Goal: Book appointment/travel/reservation

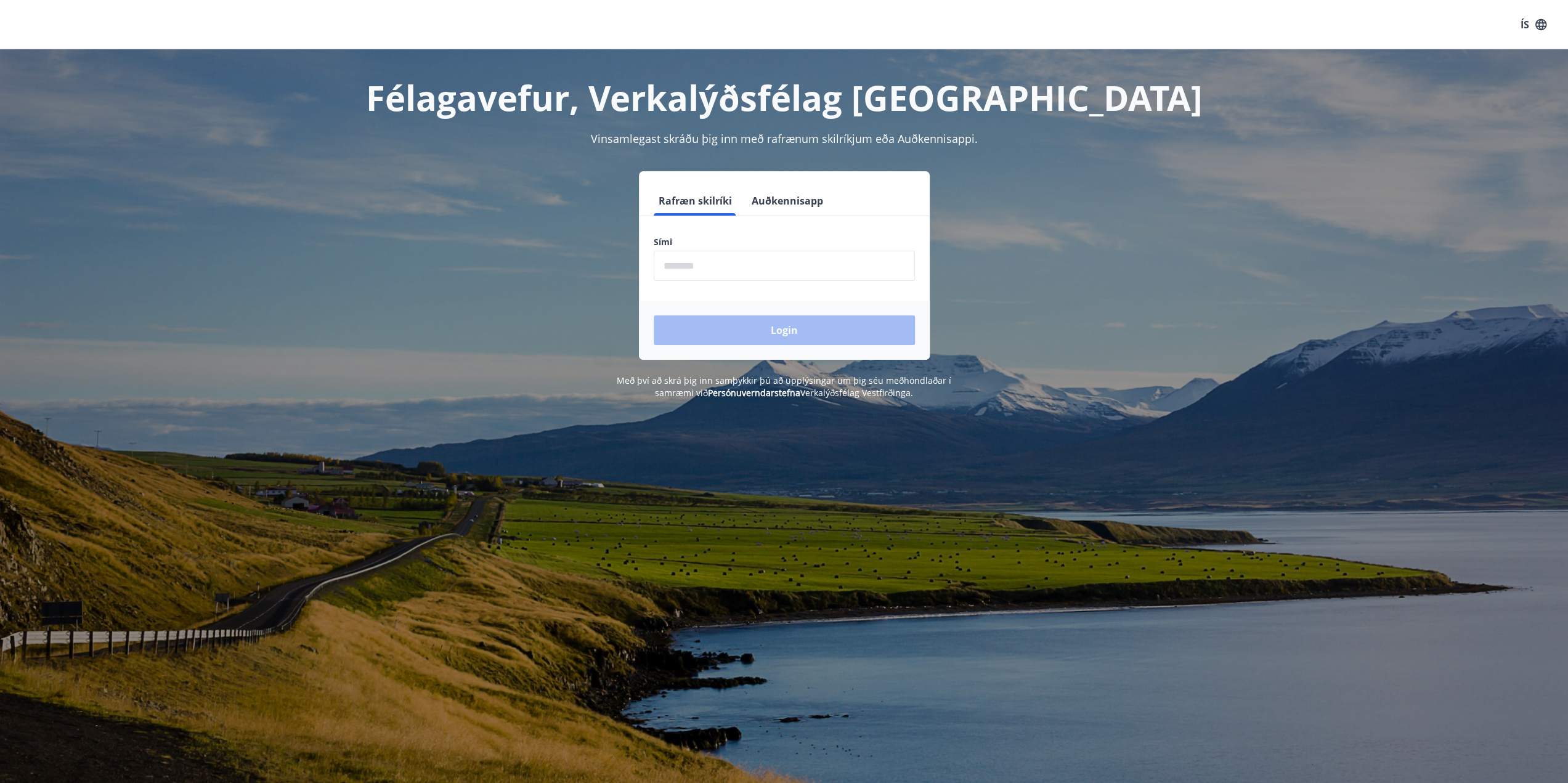
click at [685, 276] on input "phone" at bounding box center [784, 266] width 261 height 30
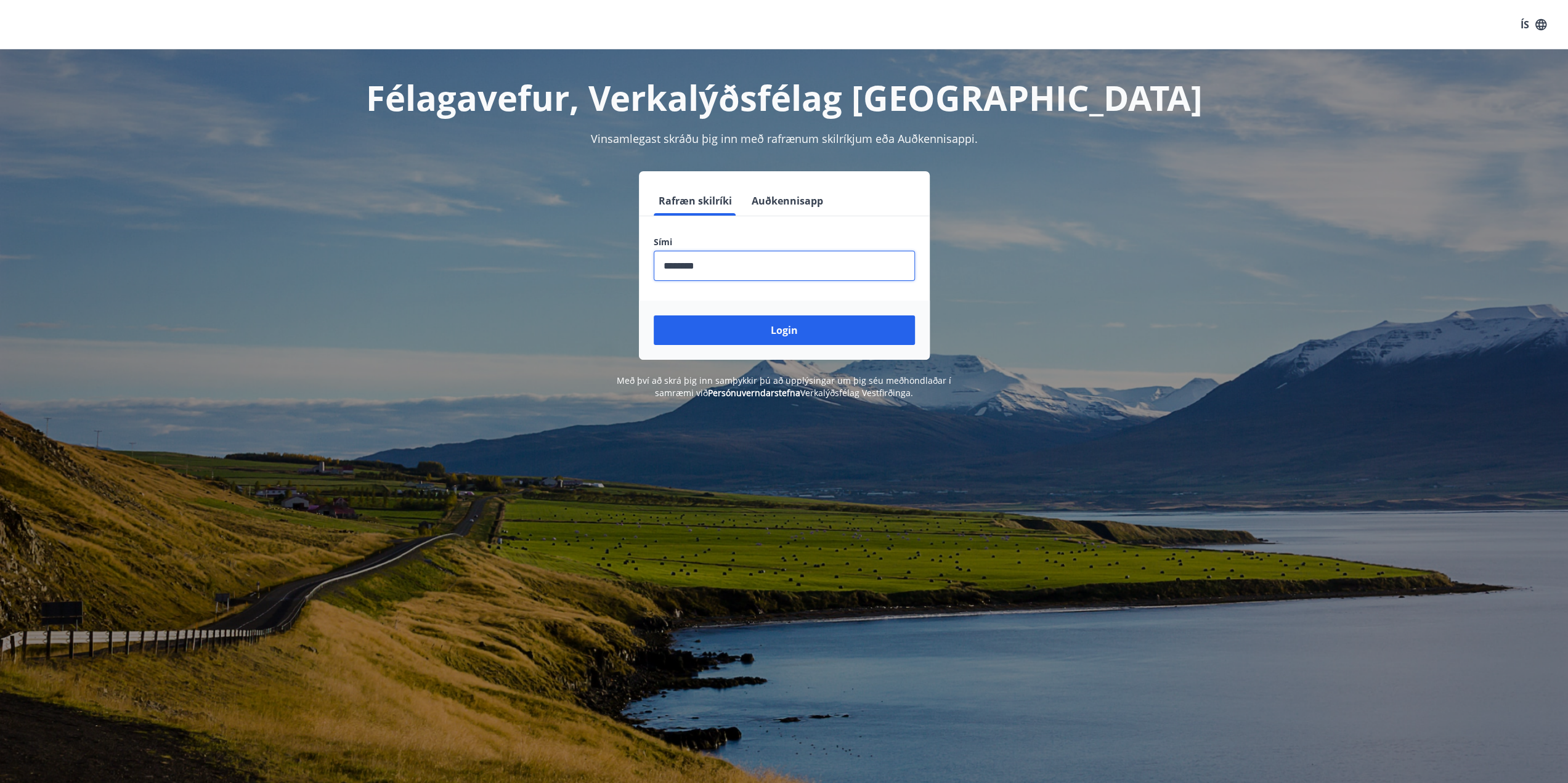
type input "********"
click at [654, 315] on button "Login" at bounding box center [784, 330] width 261 height 30
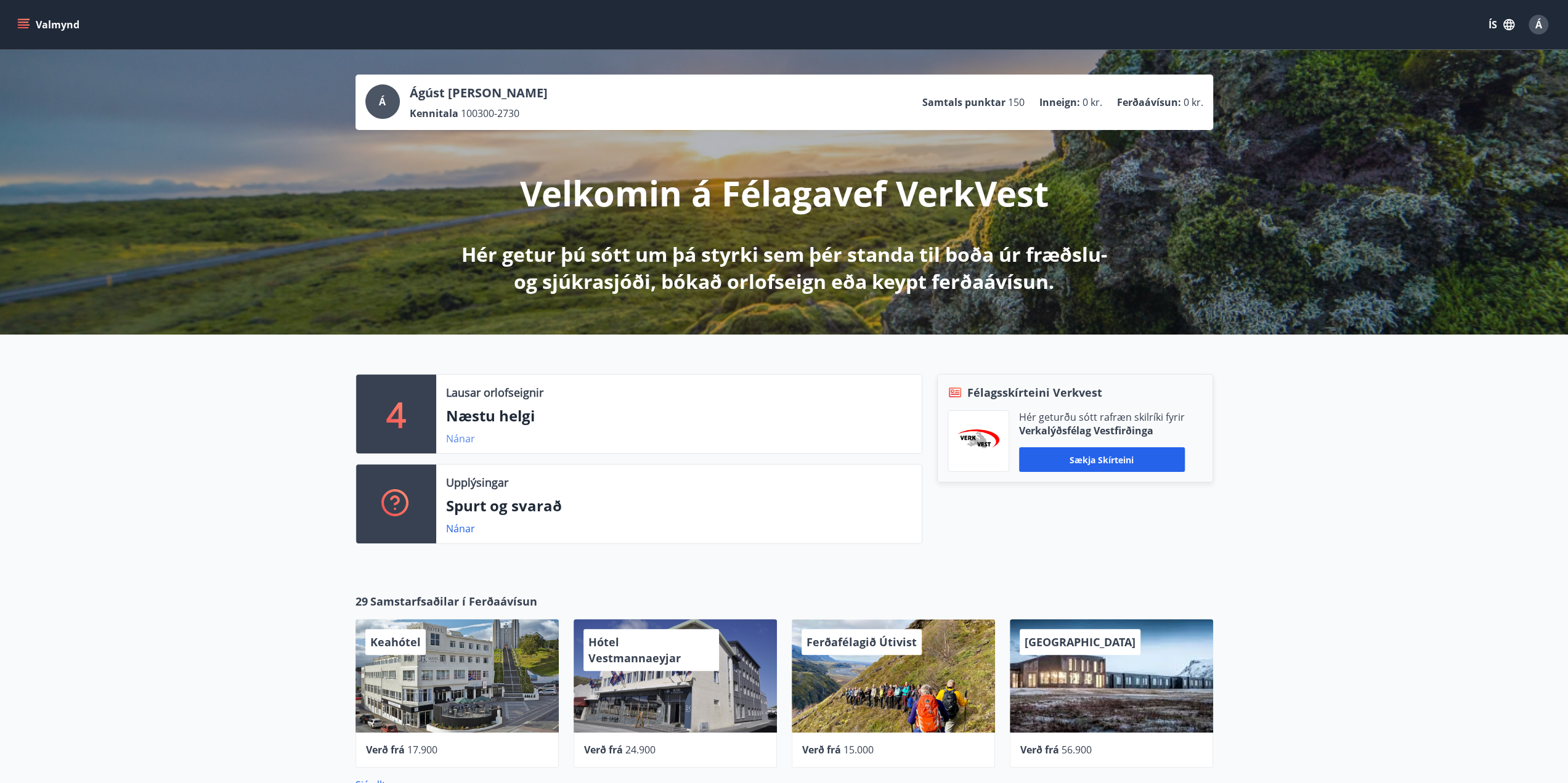
click at [461, 442] on link "Nánar" at bounding box center [460, 438] width 29 height 14
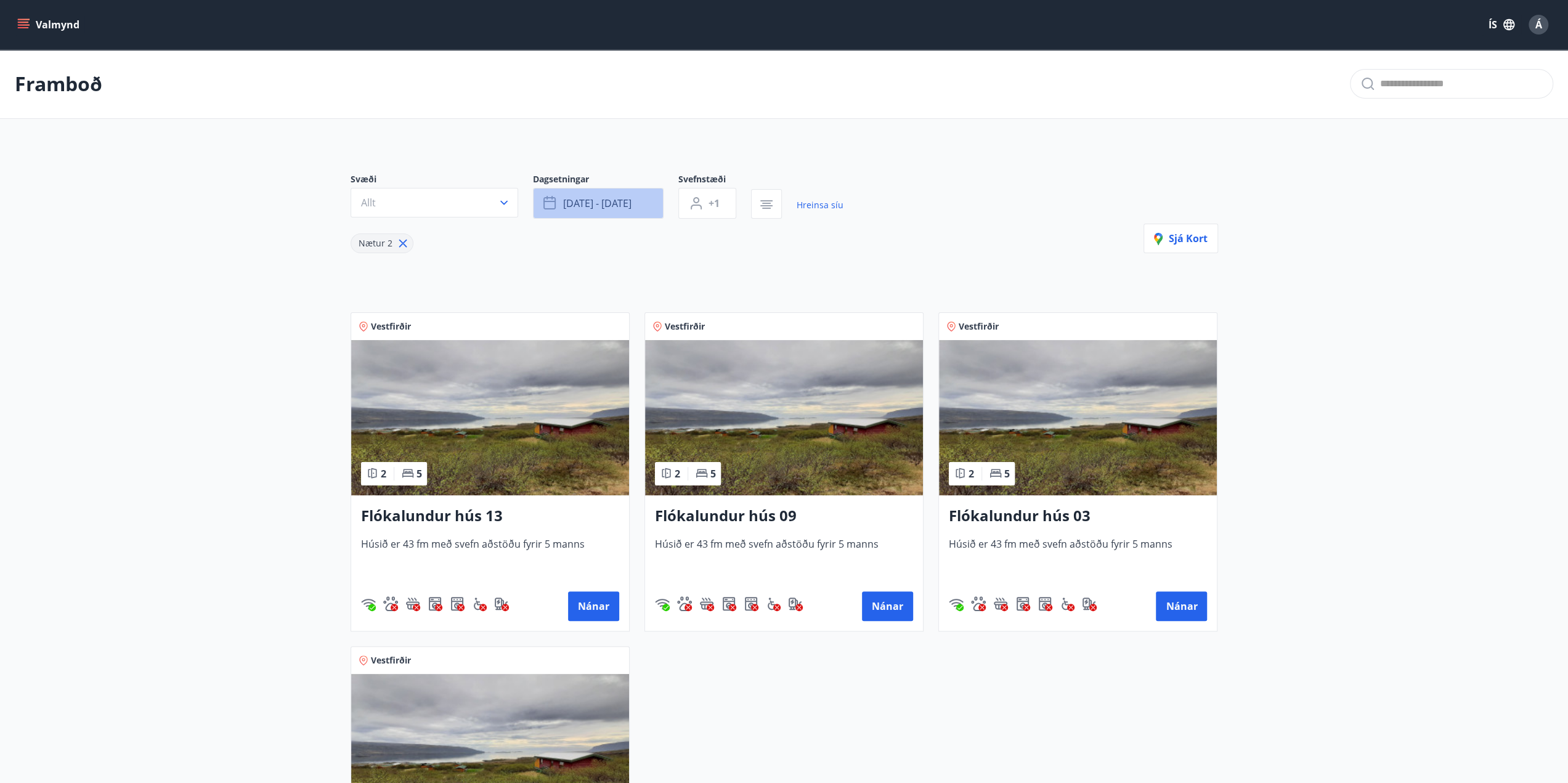
click at [580, 204] on span "[DATE] - [DATE]" at bounding box center [597, 203] width 68 height 14
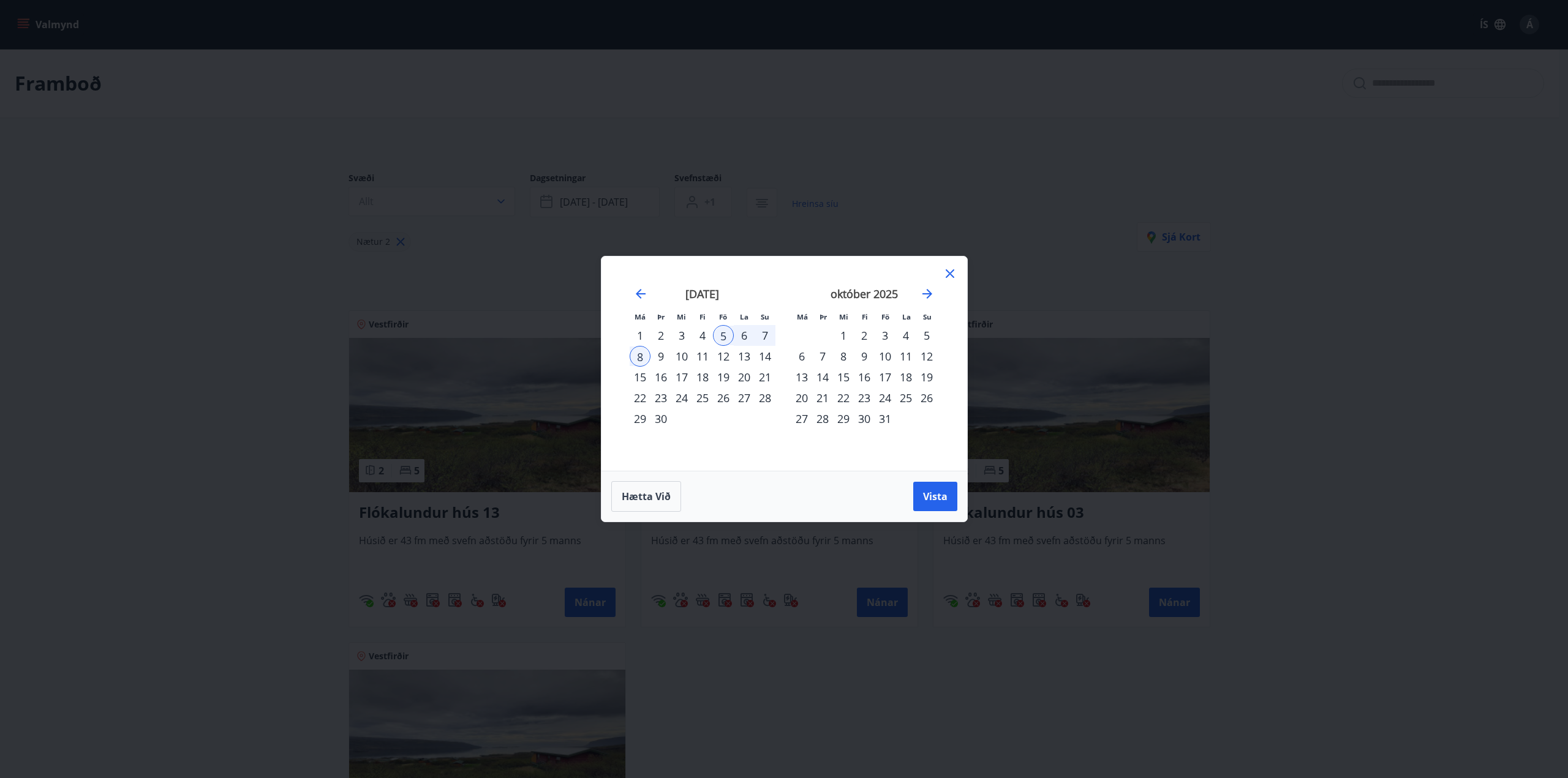
click at [658, 359] on div "9" at bounding box center [661, 356] width 21 height 21
click at [747, 334] on div "6" at bounding box center [744, 336] width 21 height 21
click at [682, 356] on div "10" at bounding box center [682, 356] width 21 height 21
click at [935, 488] on button "Vista" at bounding box center [935, 497] width 44 height 29
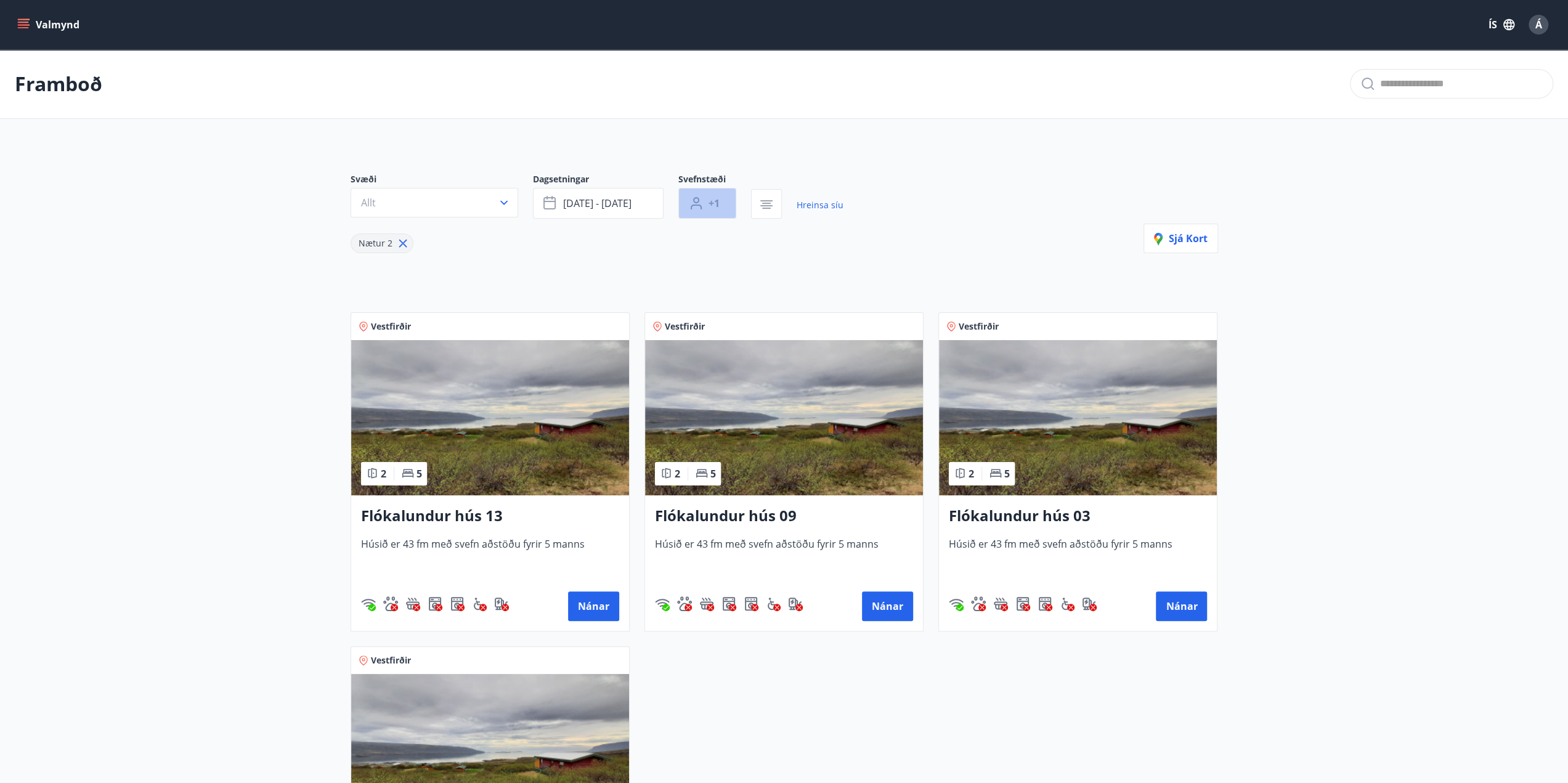
click at [697, 204] on icon "button" at bounding box center [697, 207] width 11 height 5
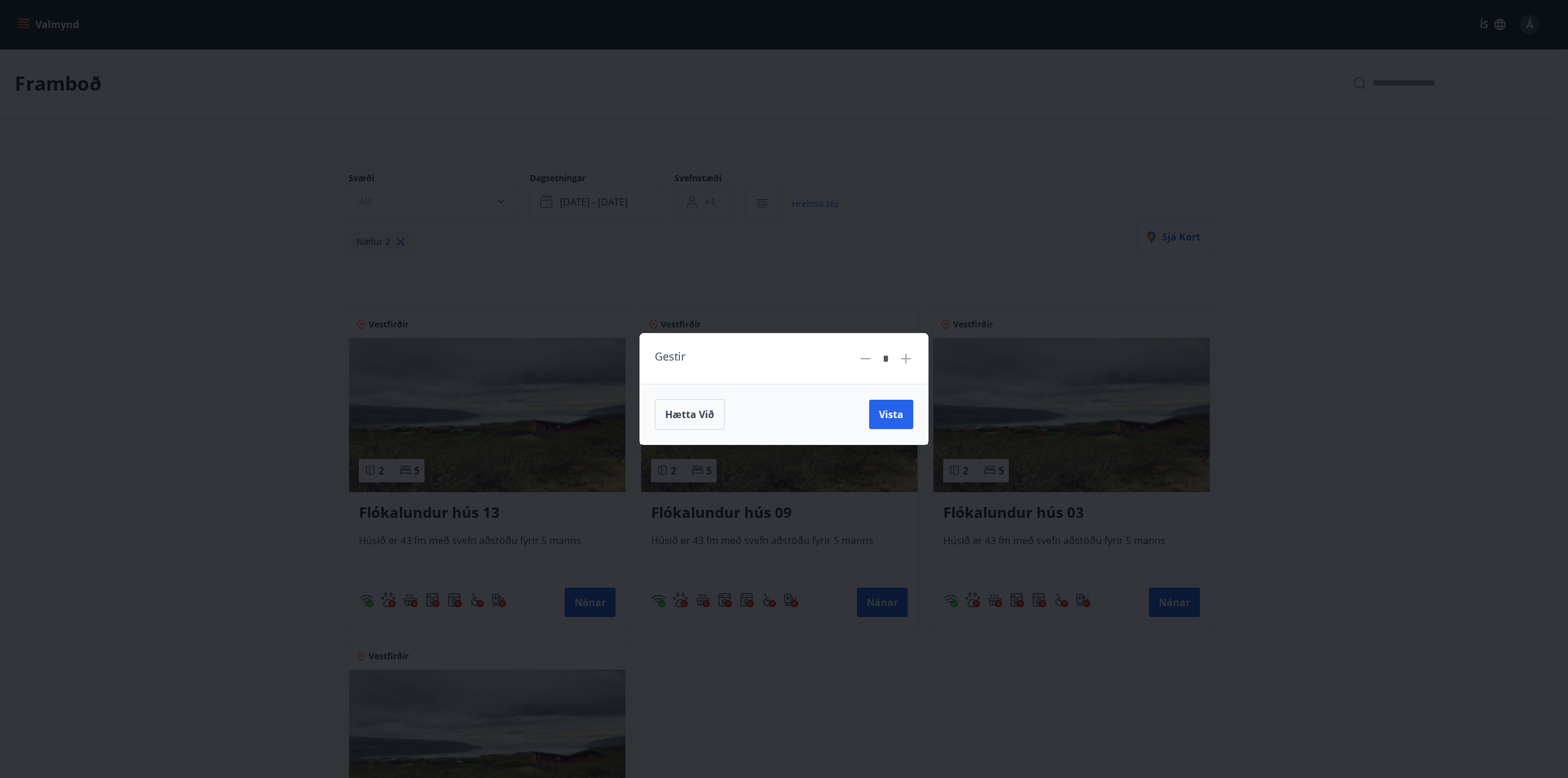
click at [693, 203] on div "Gestir * Hætta við Vista" at bounding box center [784, 389] width 1568 height 778
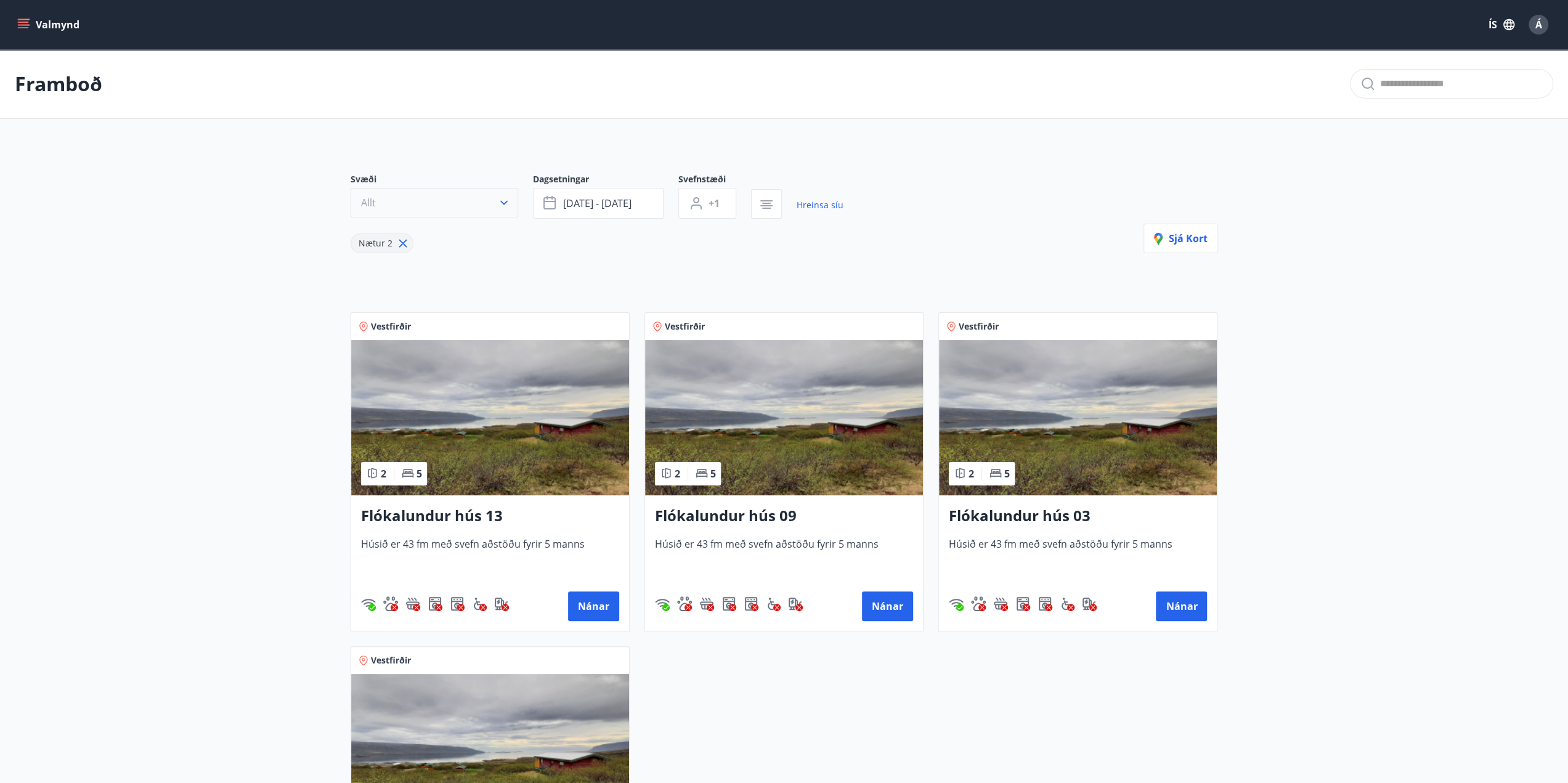
click at [410, 204] on button "Allt" at bounding box center [434, 203] width 167 height 30
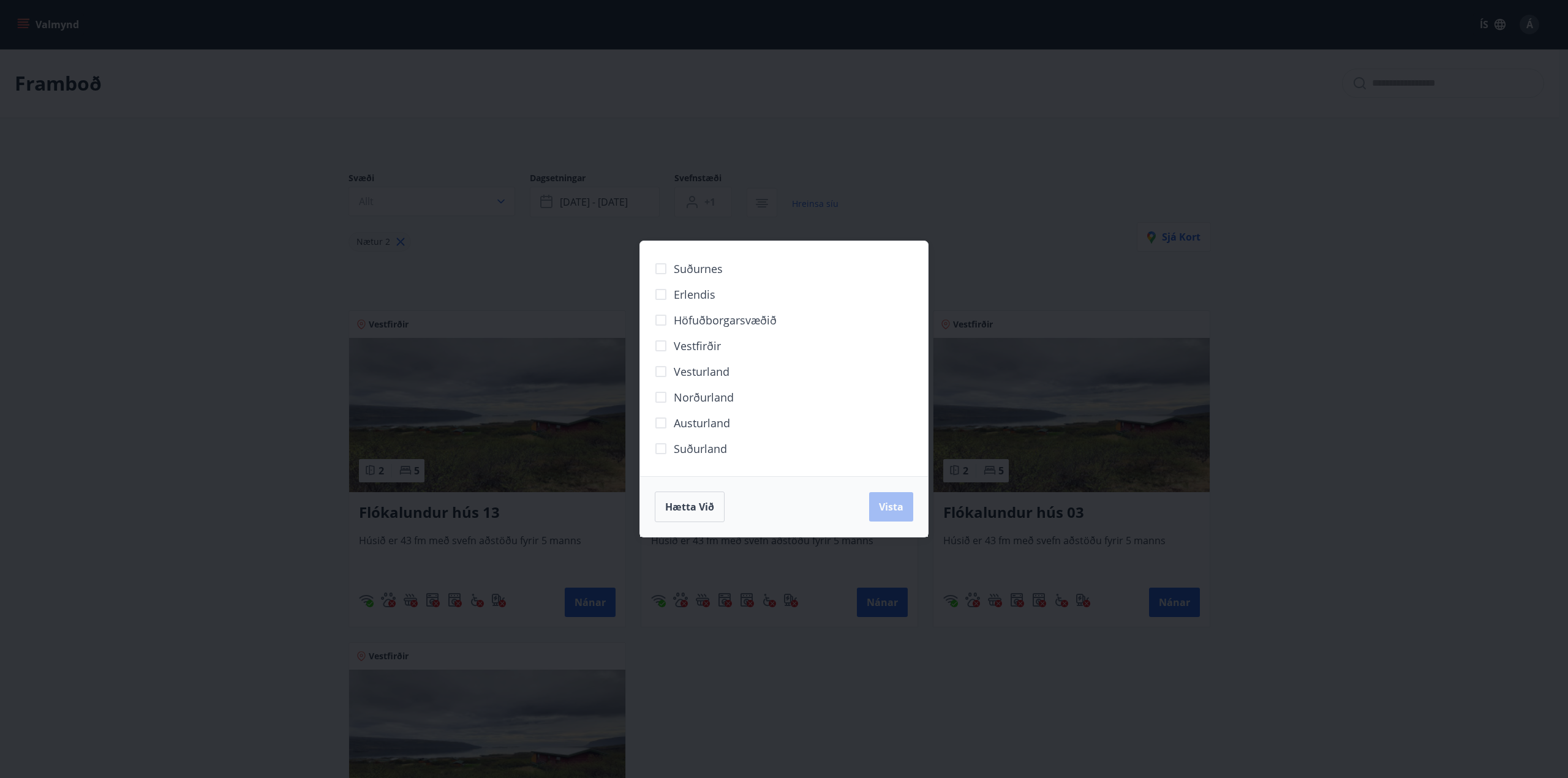
click at [1019, 236] on div "Suðurnes Erlendis Höfuðborgarsvæðið [GEOGRAPHIC_DATA] [GEOGRAPHIC_DATA] [GEOGRA…" at bounding box center [784, 389] width 1568 height 778
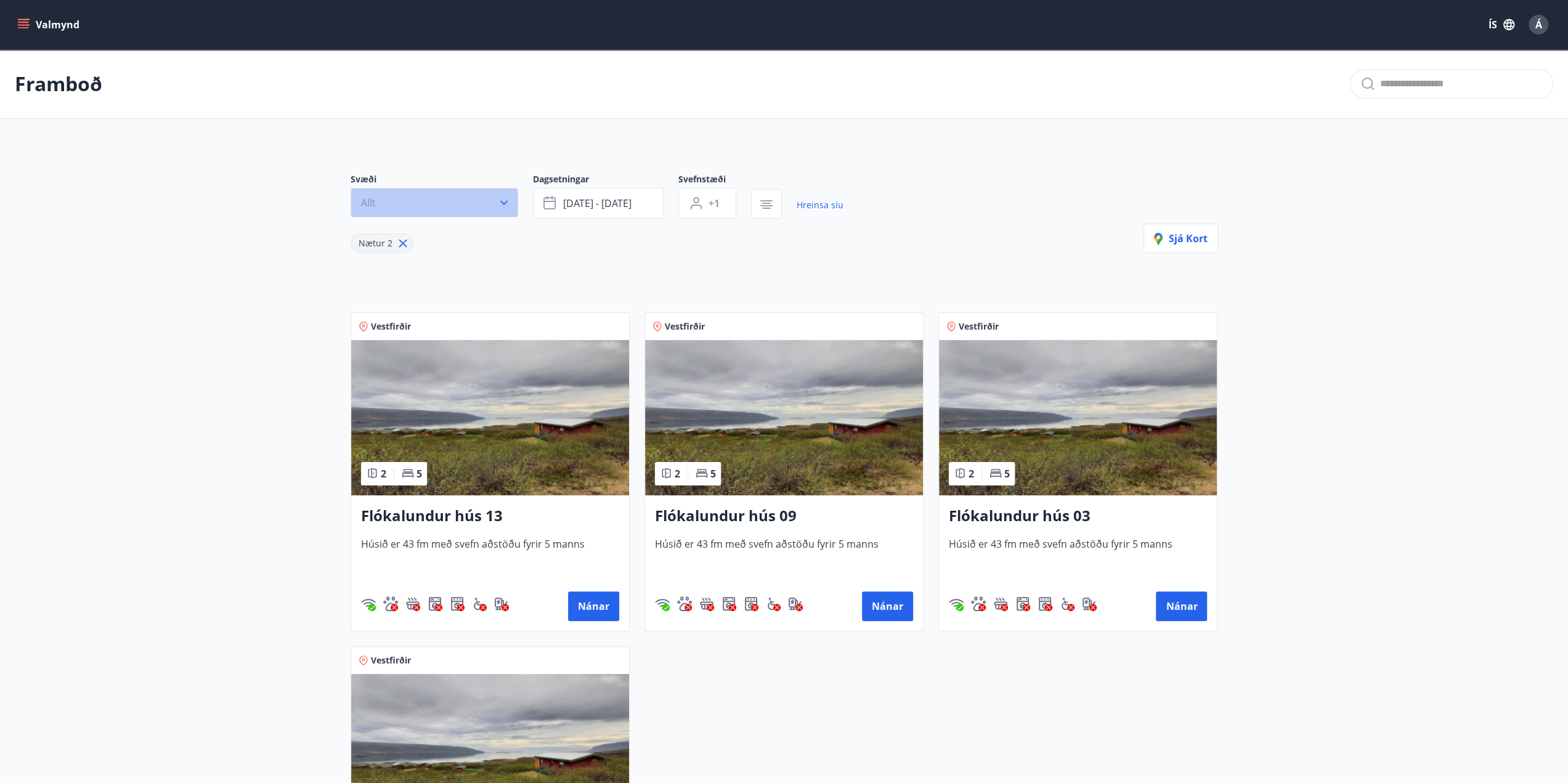
click at [427, 213] on button "Allt" at bounding box center [434, 203] width 167 height 30
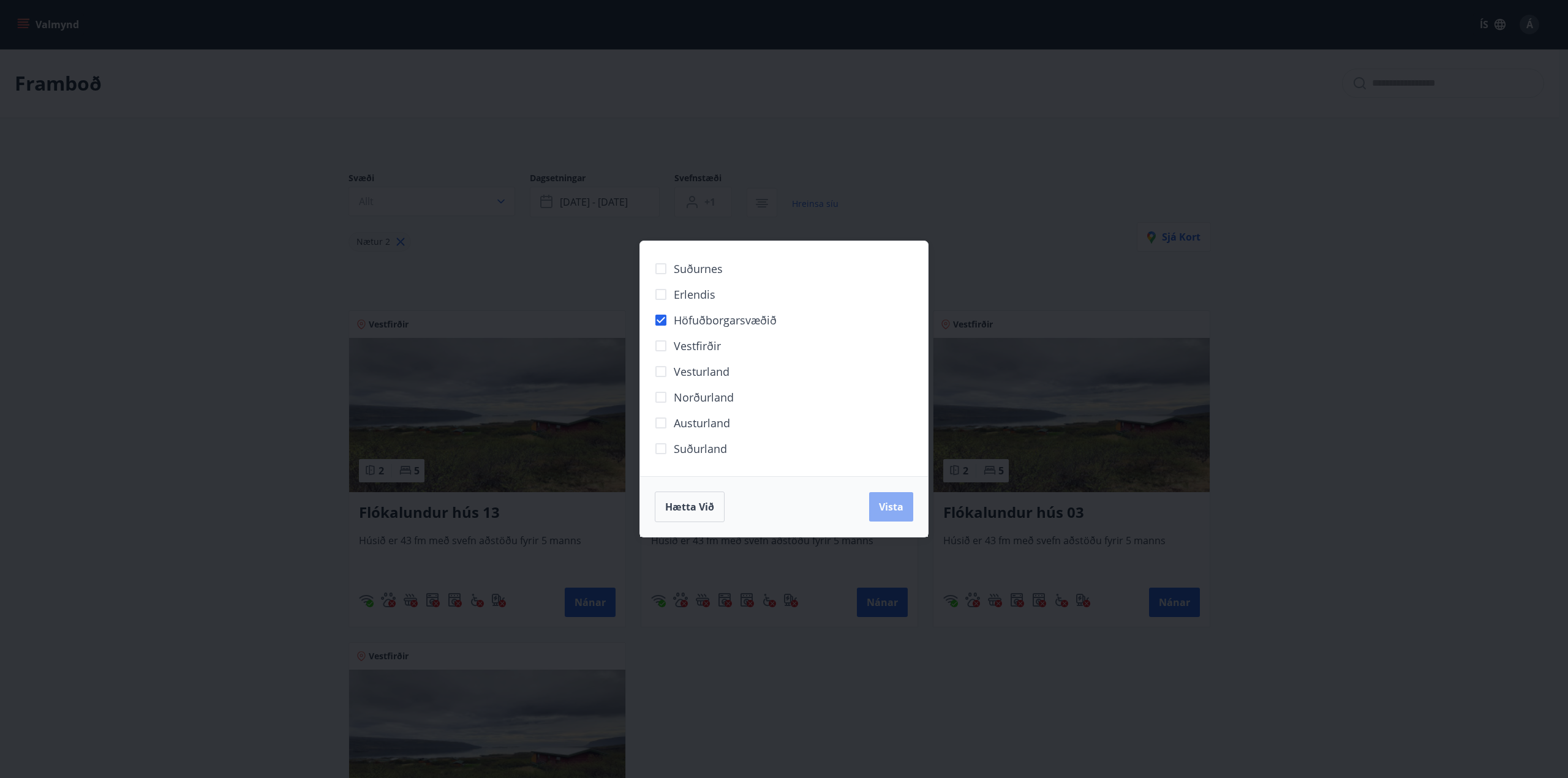
click at [904, 514] on button "Vista" at bounding box center [891, 507] width 44 height 29
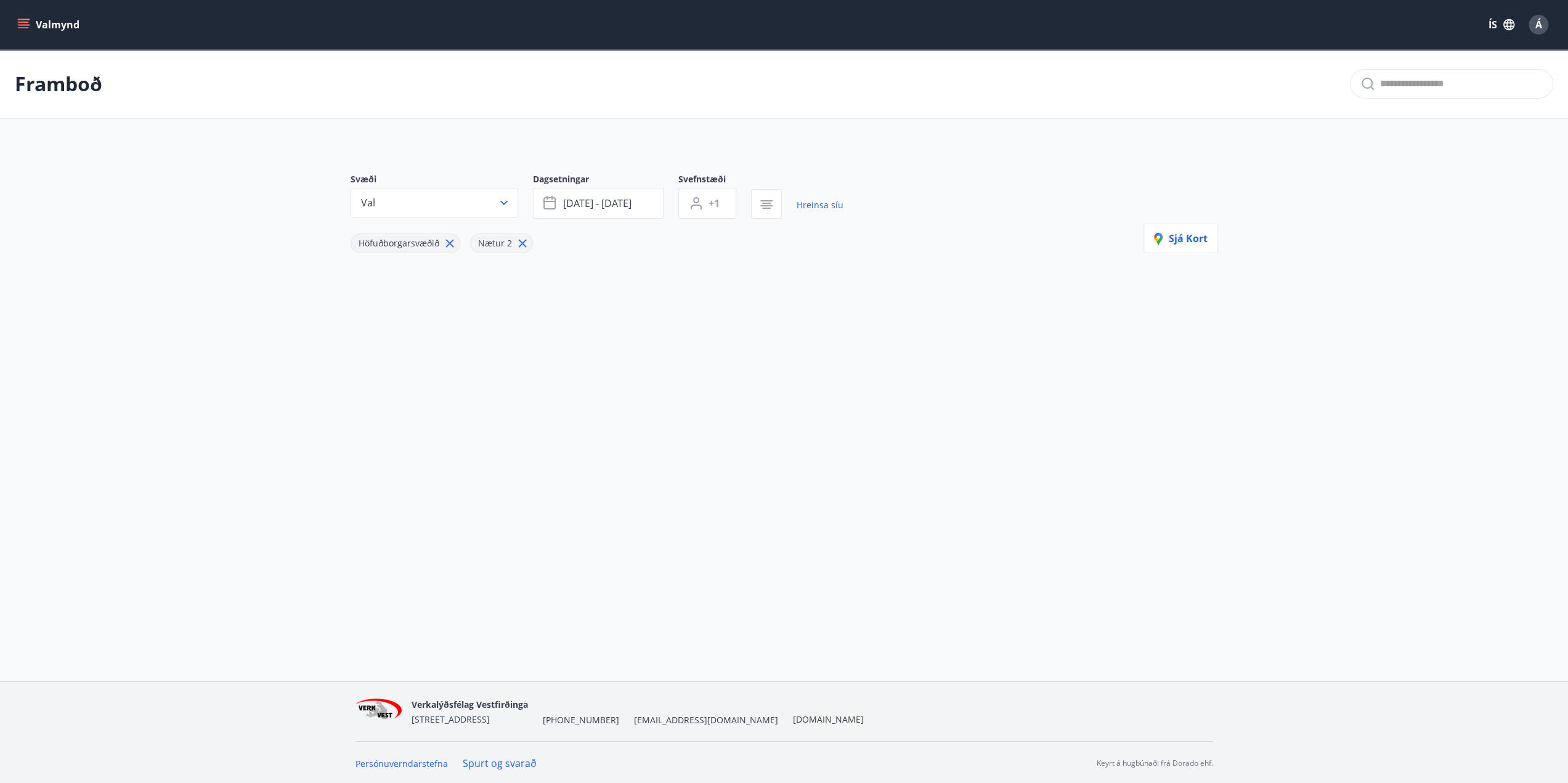
click at [518, 244] on icon at bounding box center [522, 243] width 14 height 14
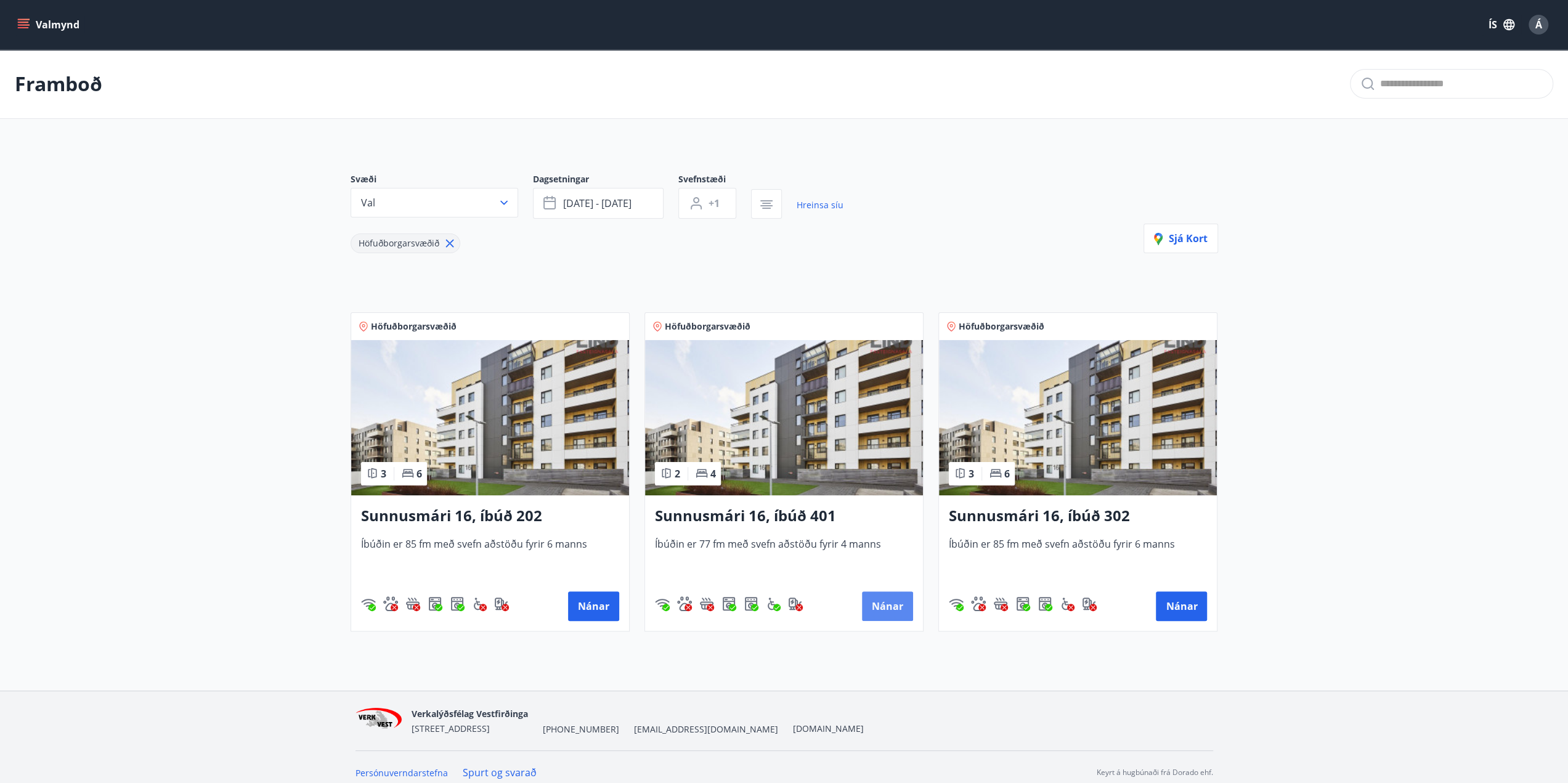
click at [874, 610] on button "Nánar" at bounding box center [887, 607] width 51 height 30
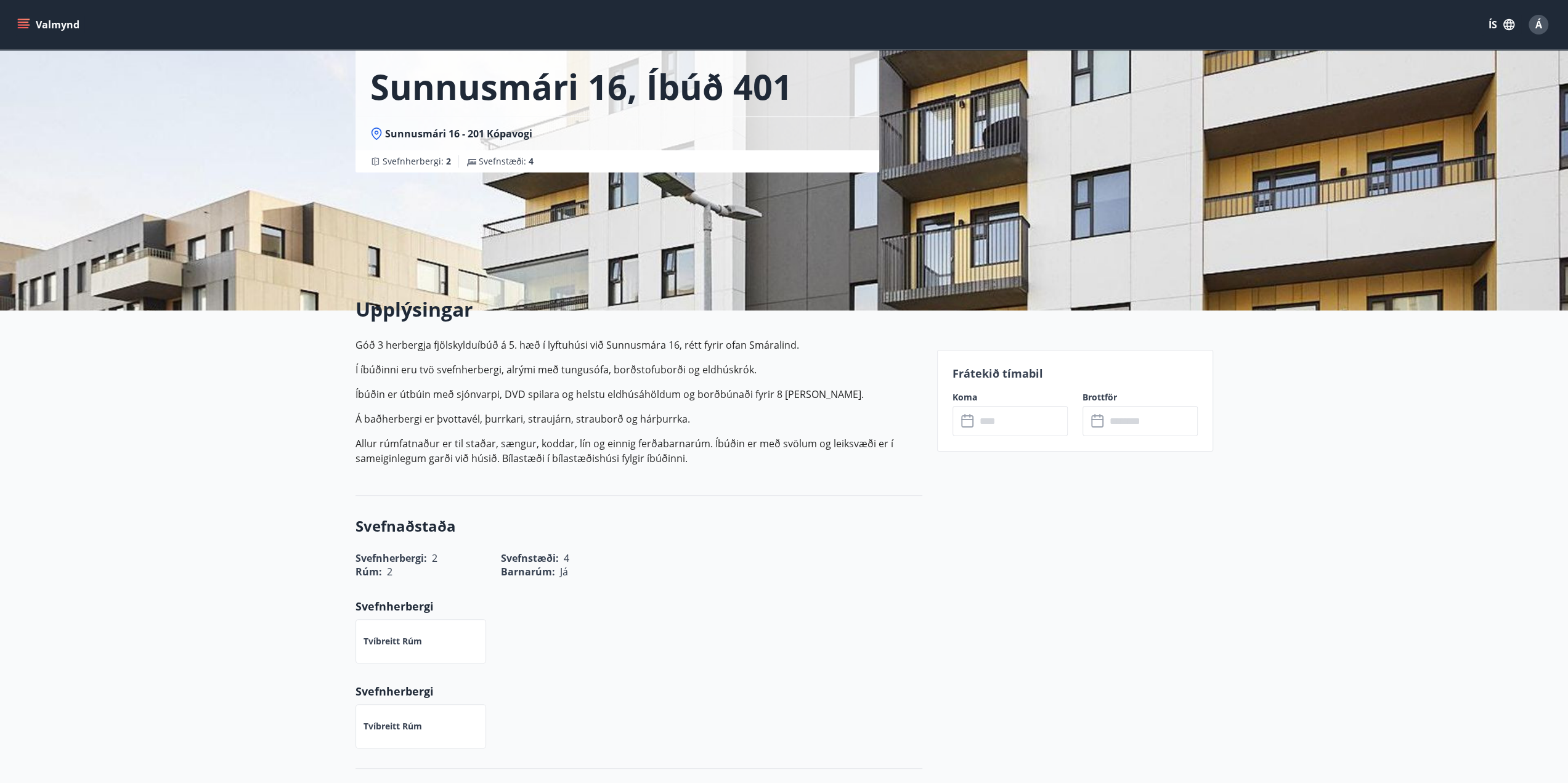
scroll to position [57, 0]
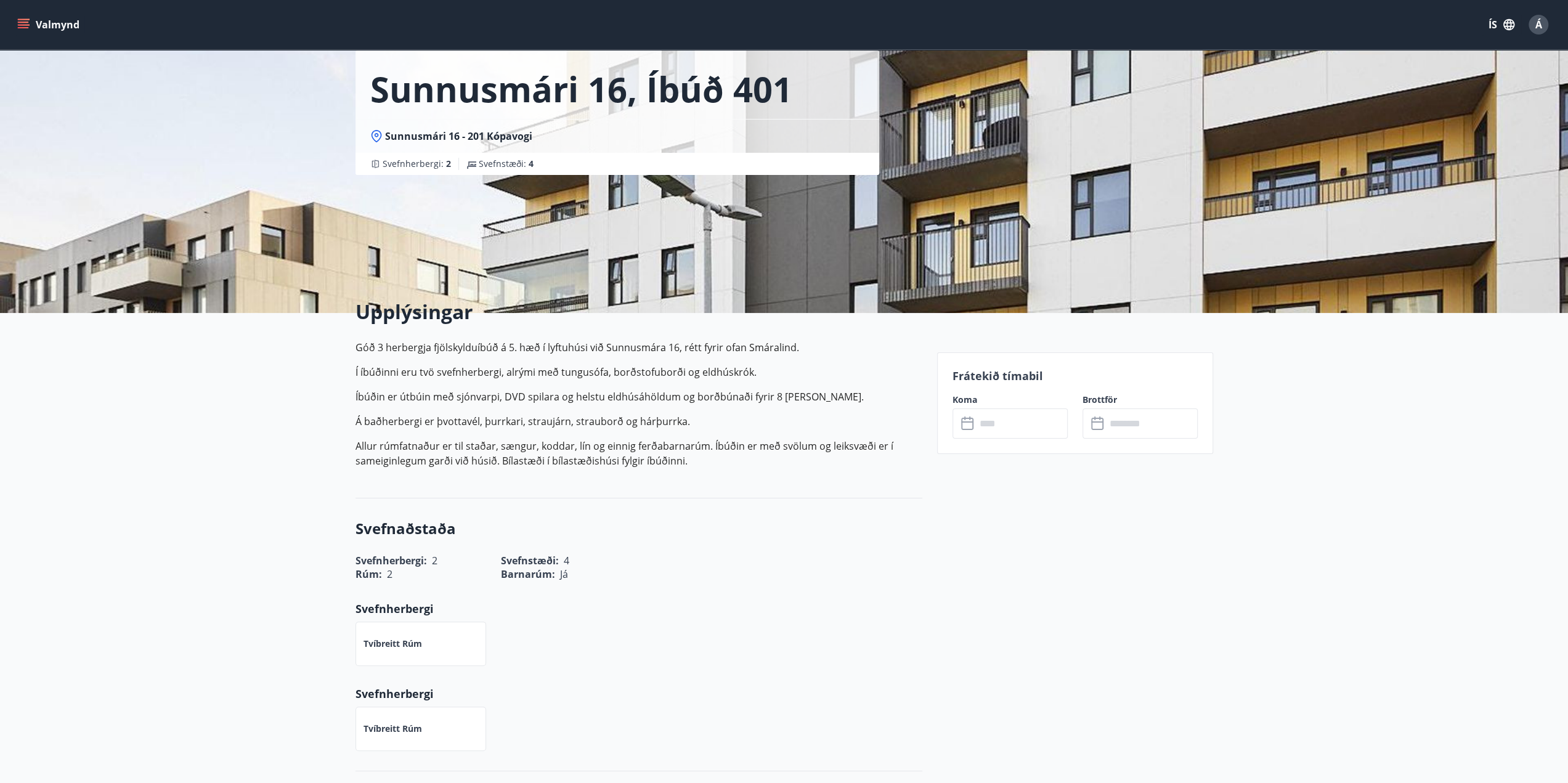
click at [970, 419] on icon at bounding box center [968, 424] width 15 height 15
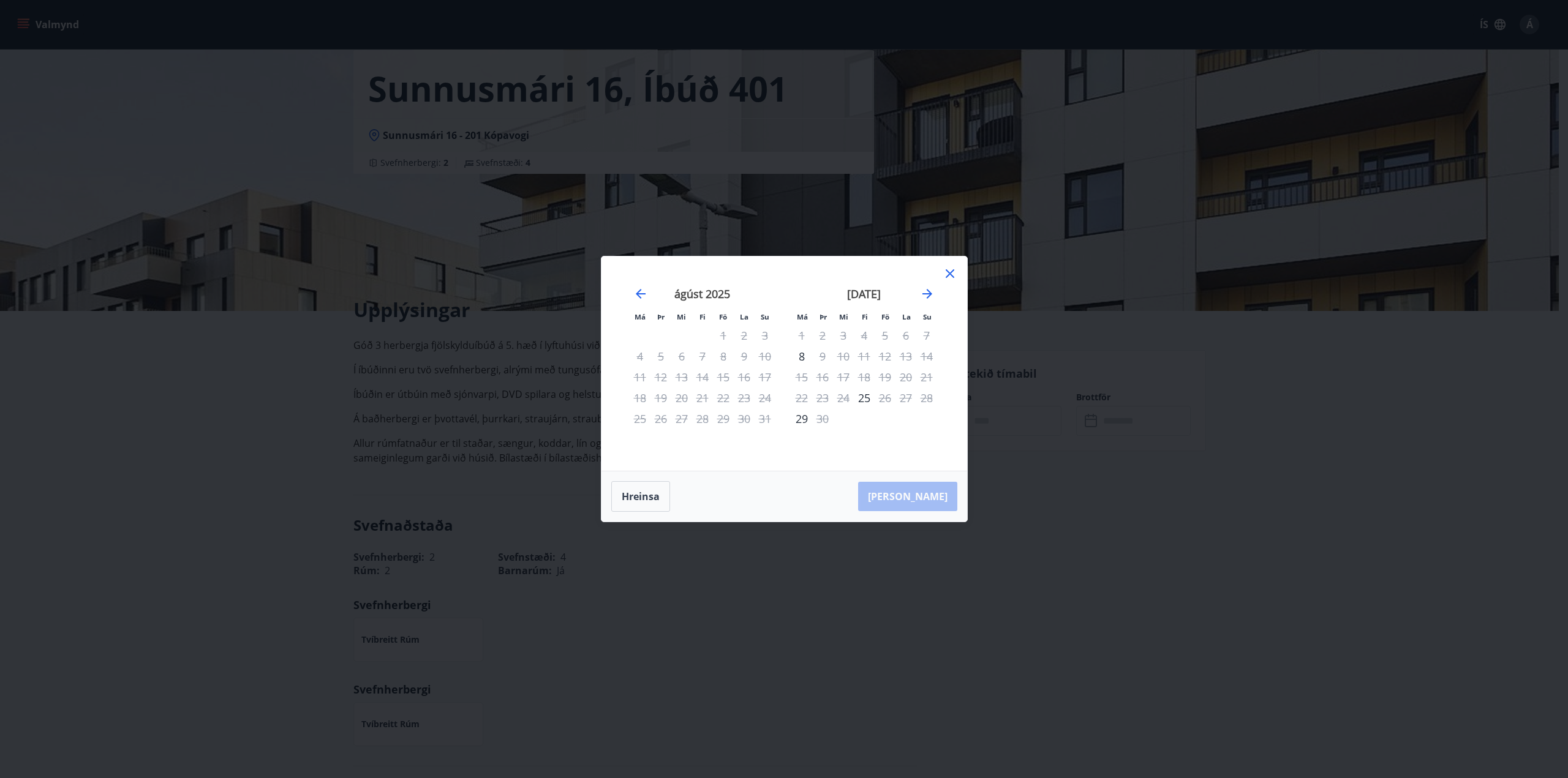
click at [951, 271] on icon at bounding box center [950, 274] width 15 height 15
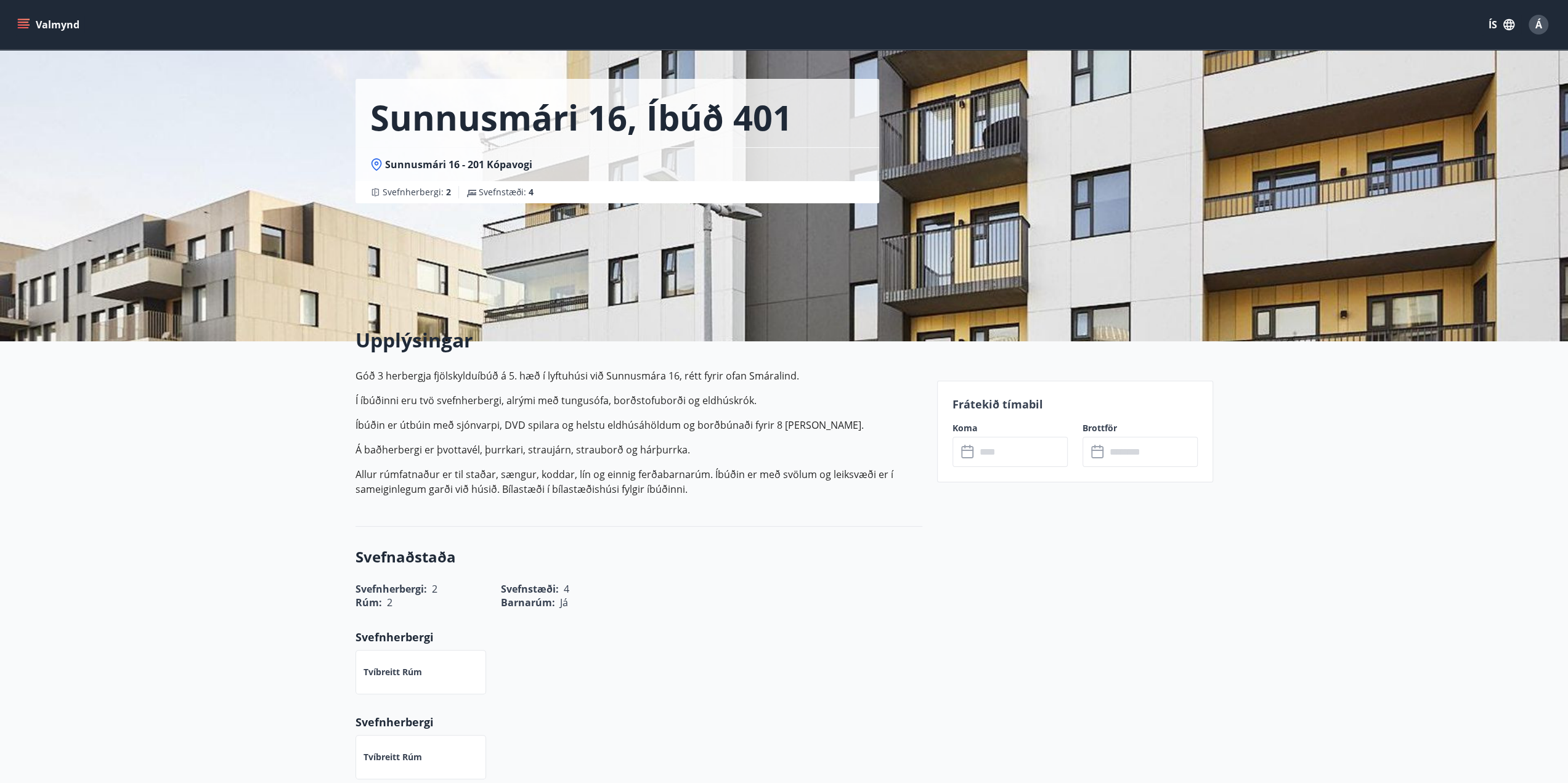
scroll to position [0, 0]
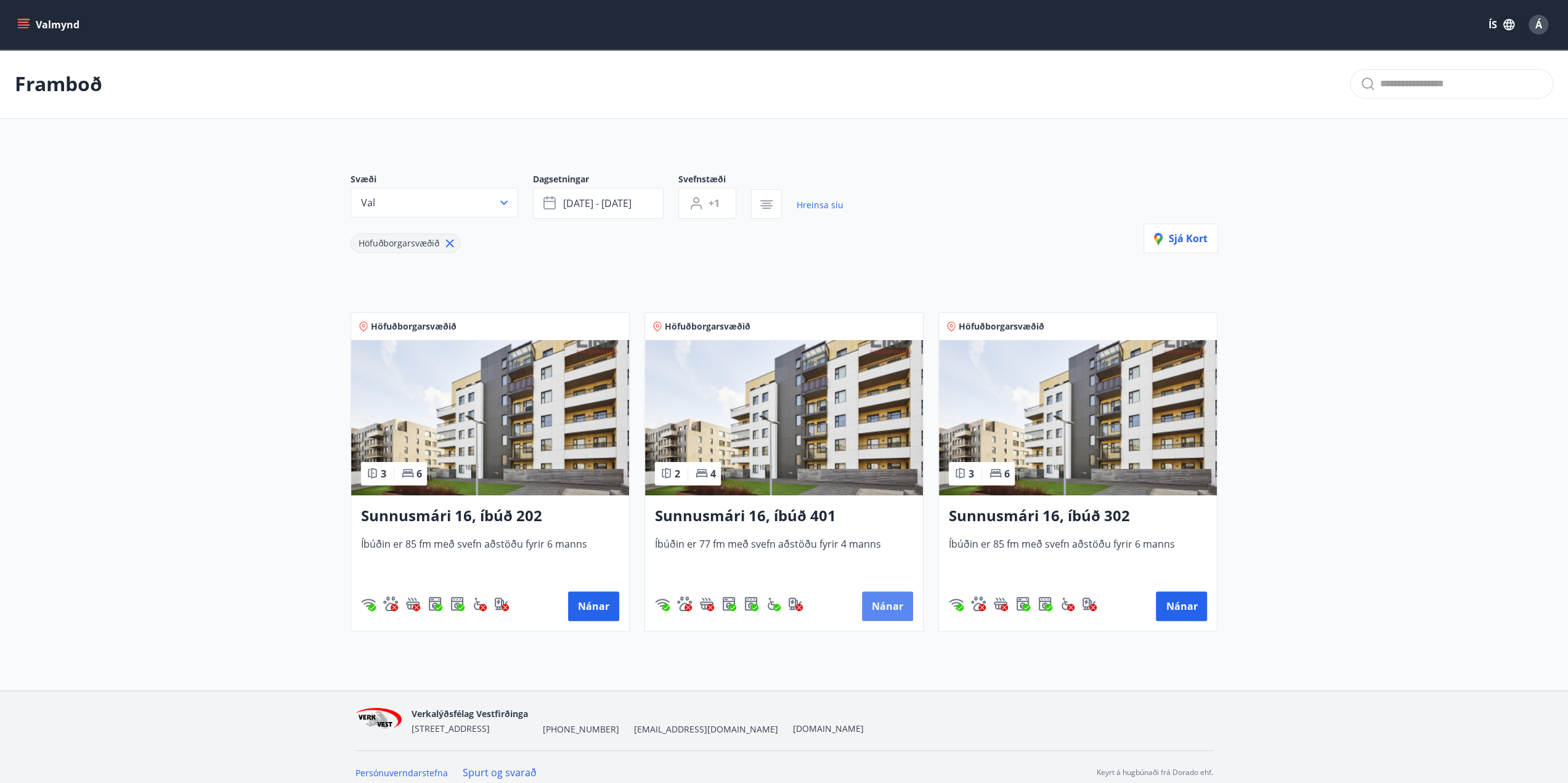
click at [898, 592] on button "Nánar" at bounding box center [887, 607] width 51 height 30
click at [1178, 605] on button "Nánar" at bounding box center [1181, 607] width 51 height 30
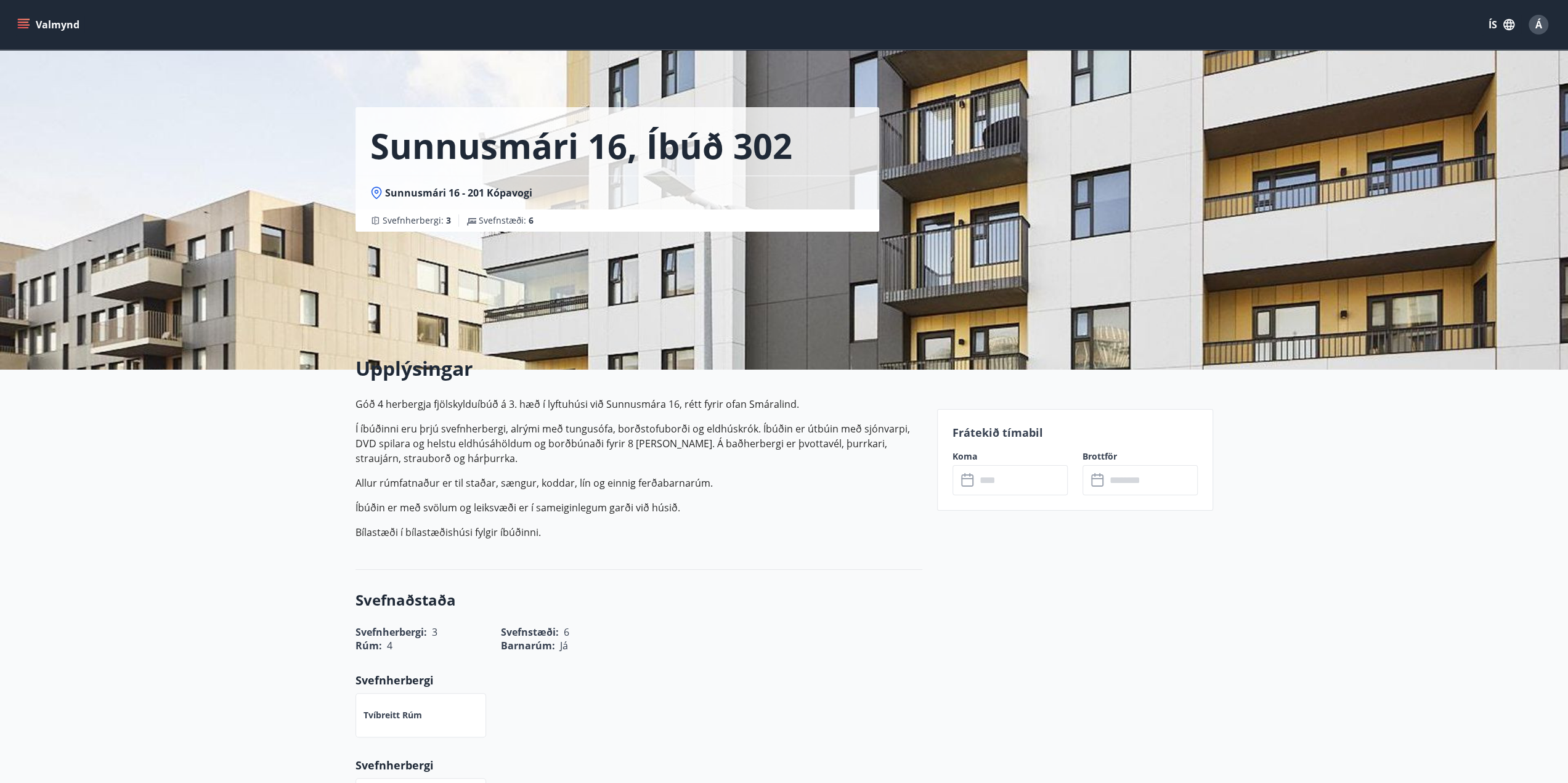
click at [988, 476] on input "text" at bounding box center [1022, 480] width 92 height 30
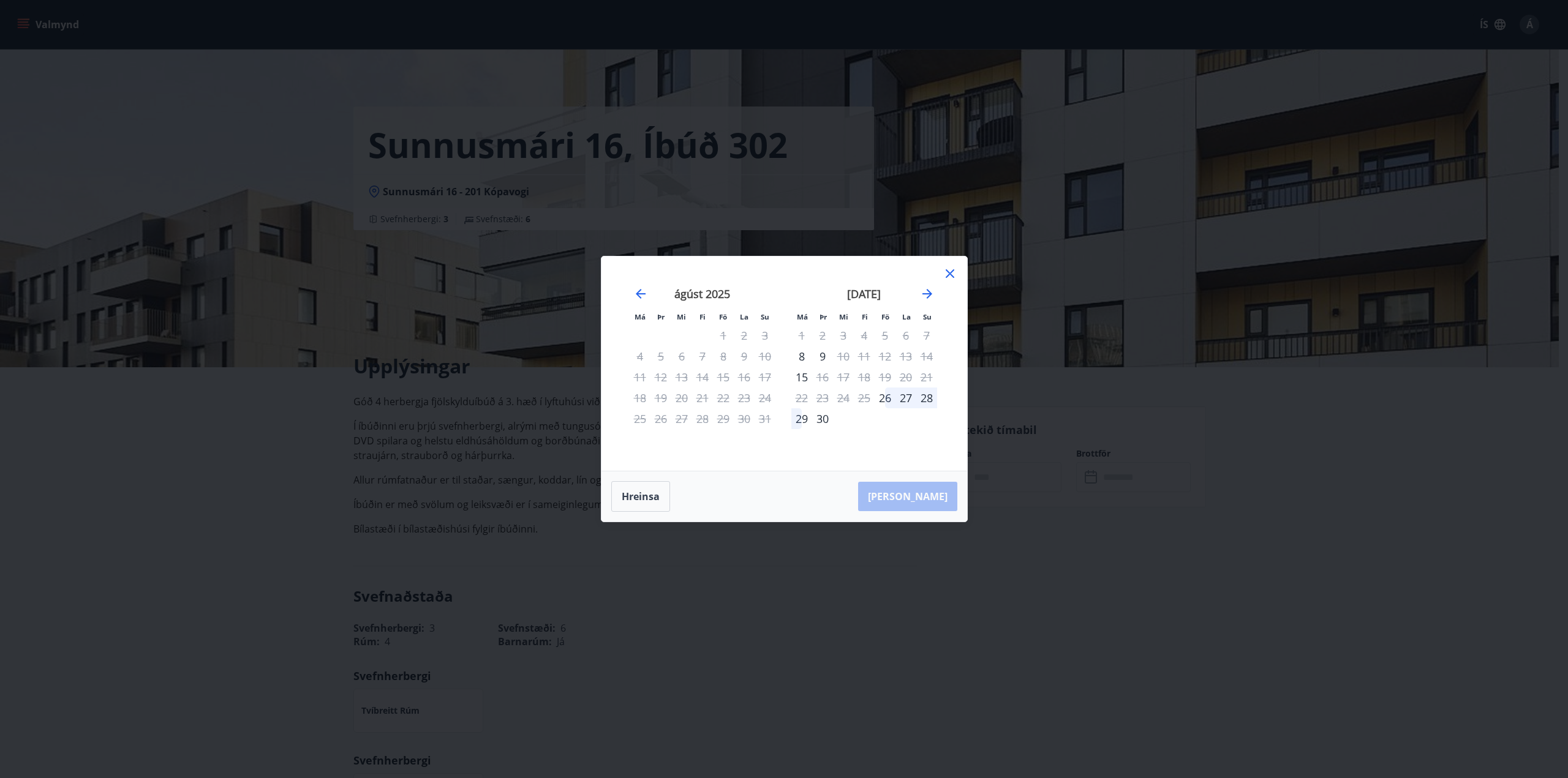
click at [953, 280] on icon at bounding box center [950, 274] width 15 height 15
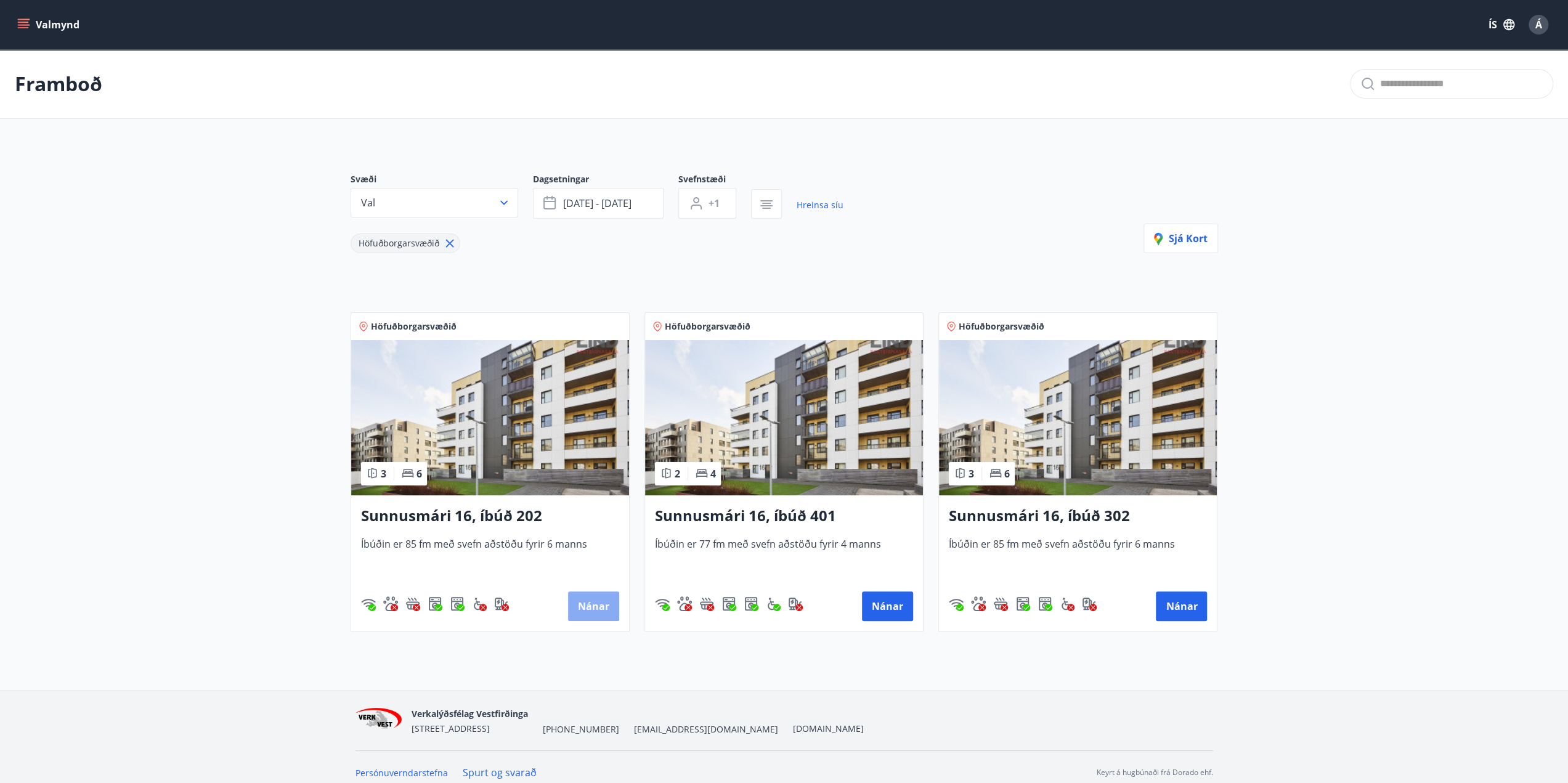
click at [594, 605] on button "Nánar" at bounding box center [593, 607] width 51 height 30
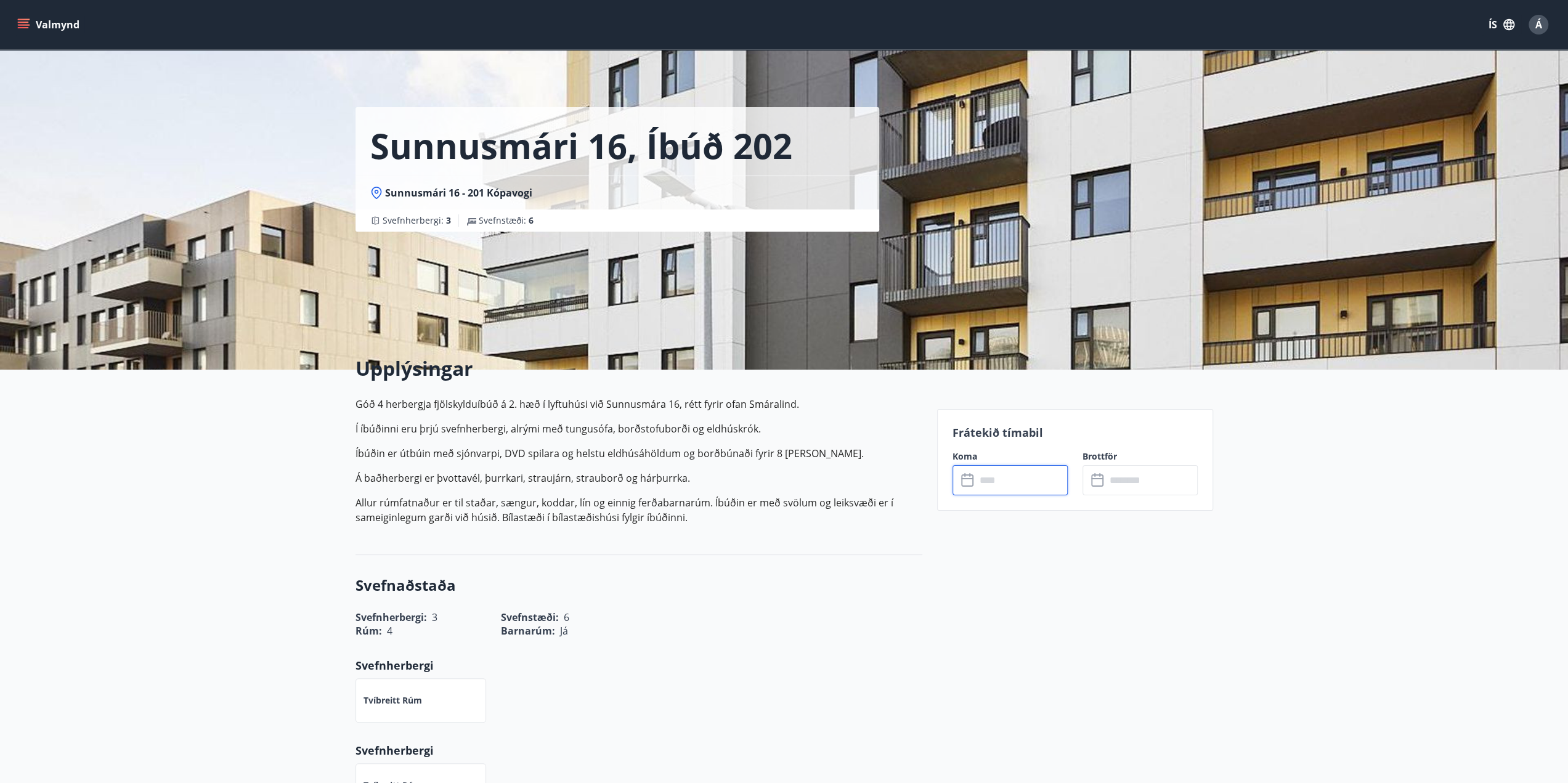
click at [994, 473] on input "text" at bounding box center [1022, 480] width 92 height 30
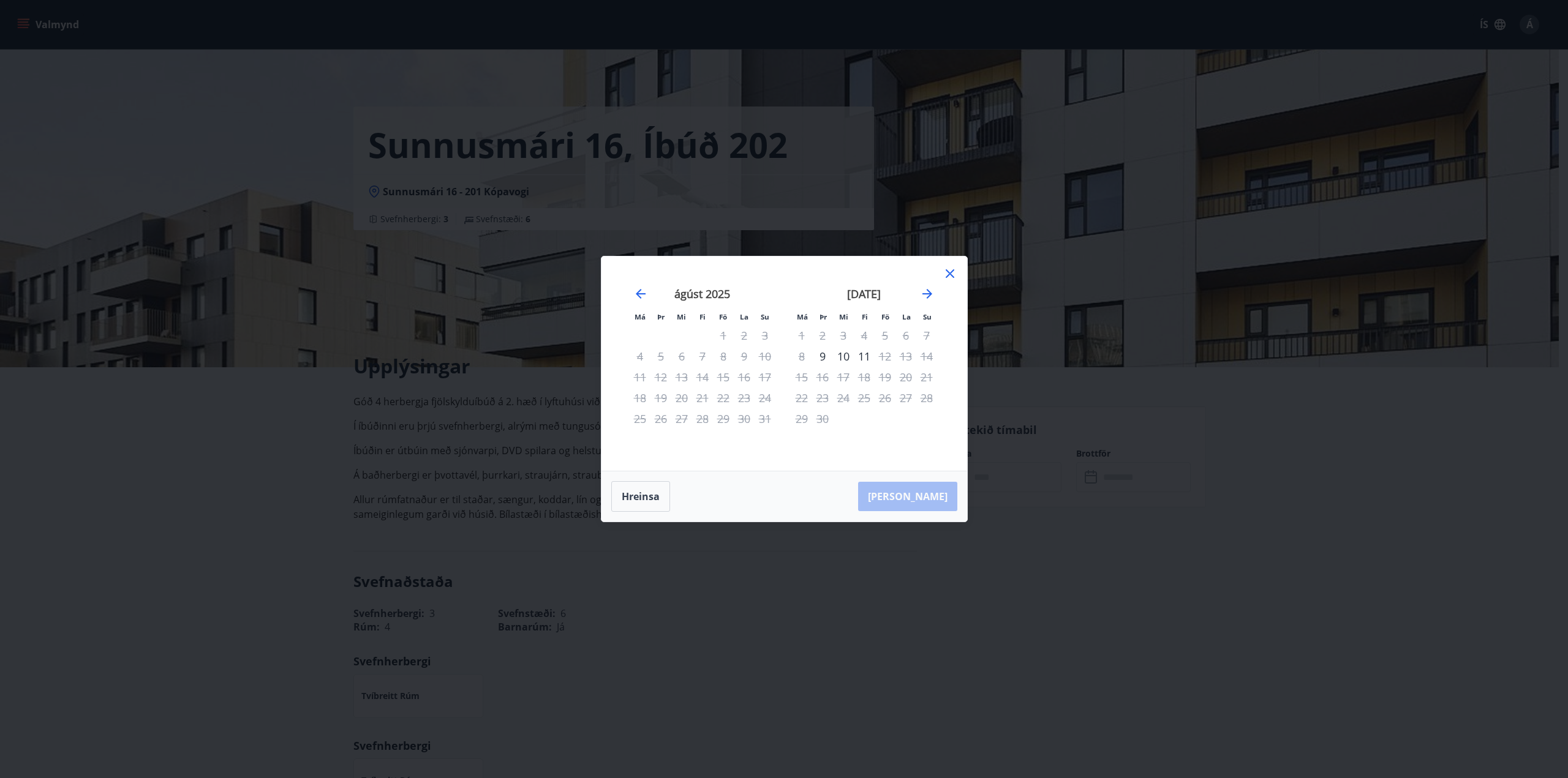
click at [948, 280] on icon at bounding box center [950, 274] width 15 height 15
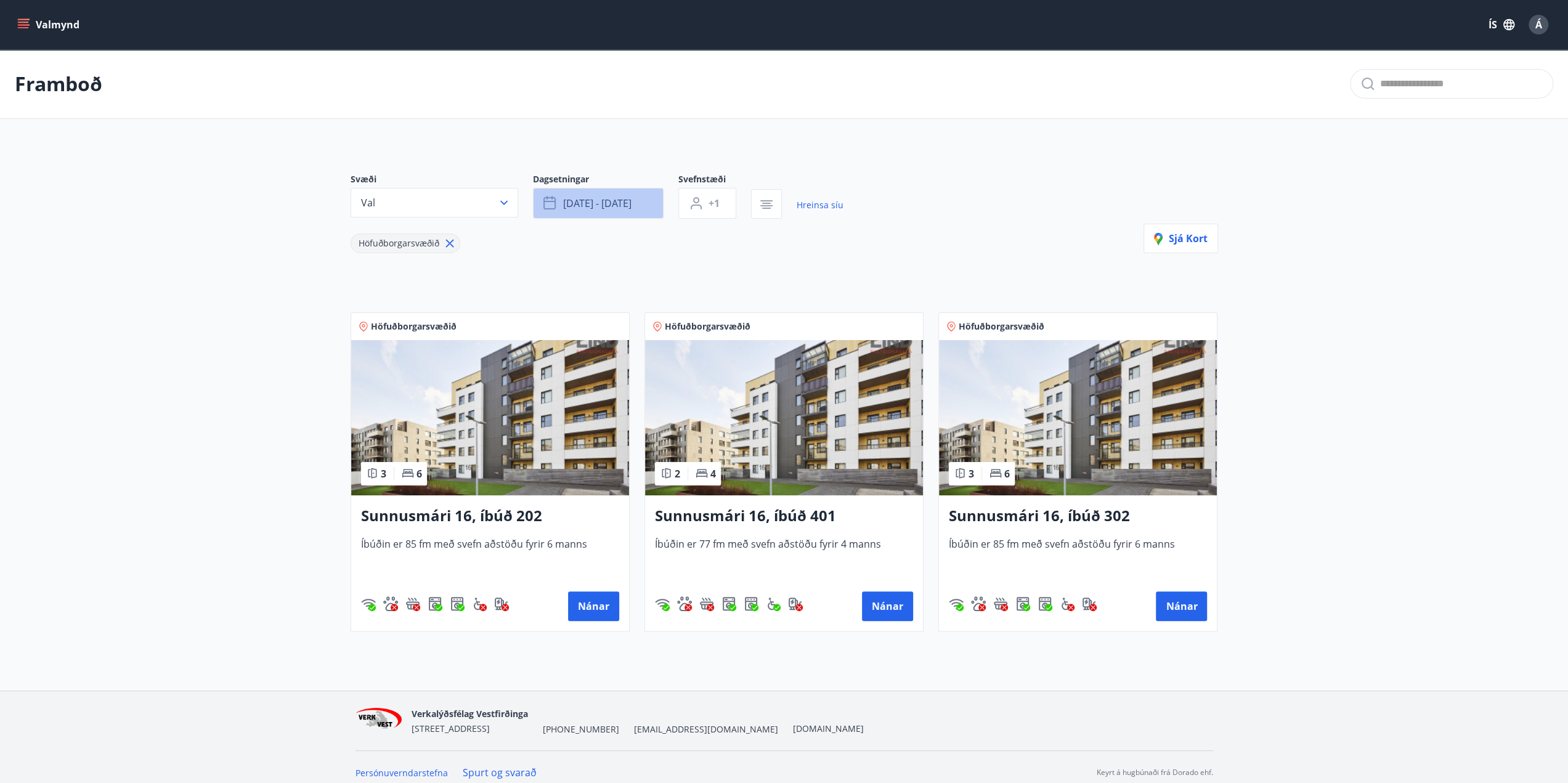
click at [641, 194] on button "[DATE] - [DATE]" at bounding box center [597, 204] width 130 height 31
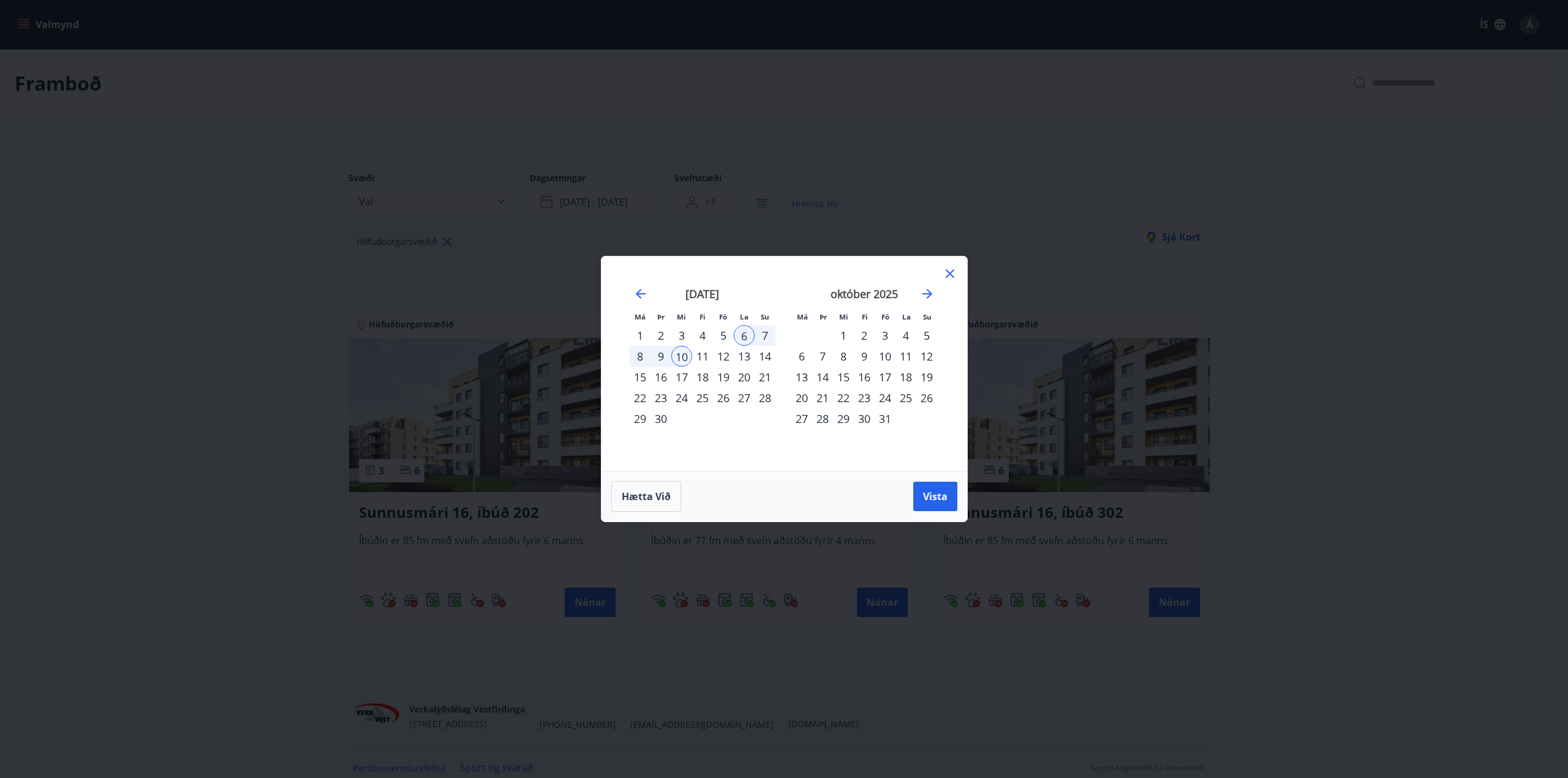
click at [928, 474] on div "Hætta við Vista" at bounding box center [784, 496] width 365 height 51
click at [930, 483] on button "Vista" at bounding box center [935, 497] width 44 height 29
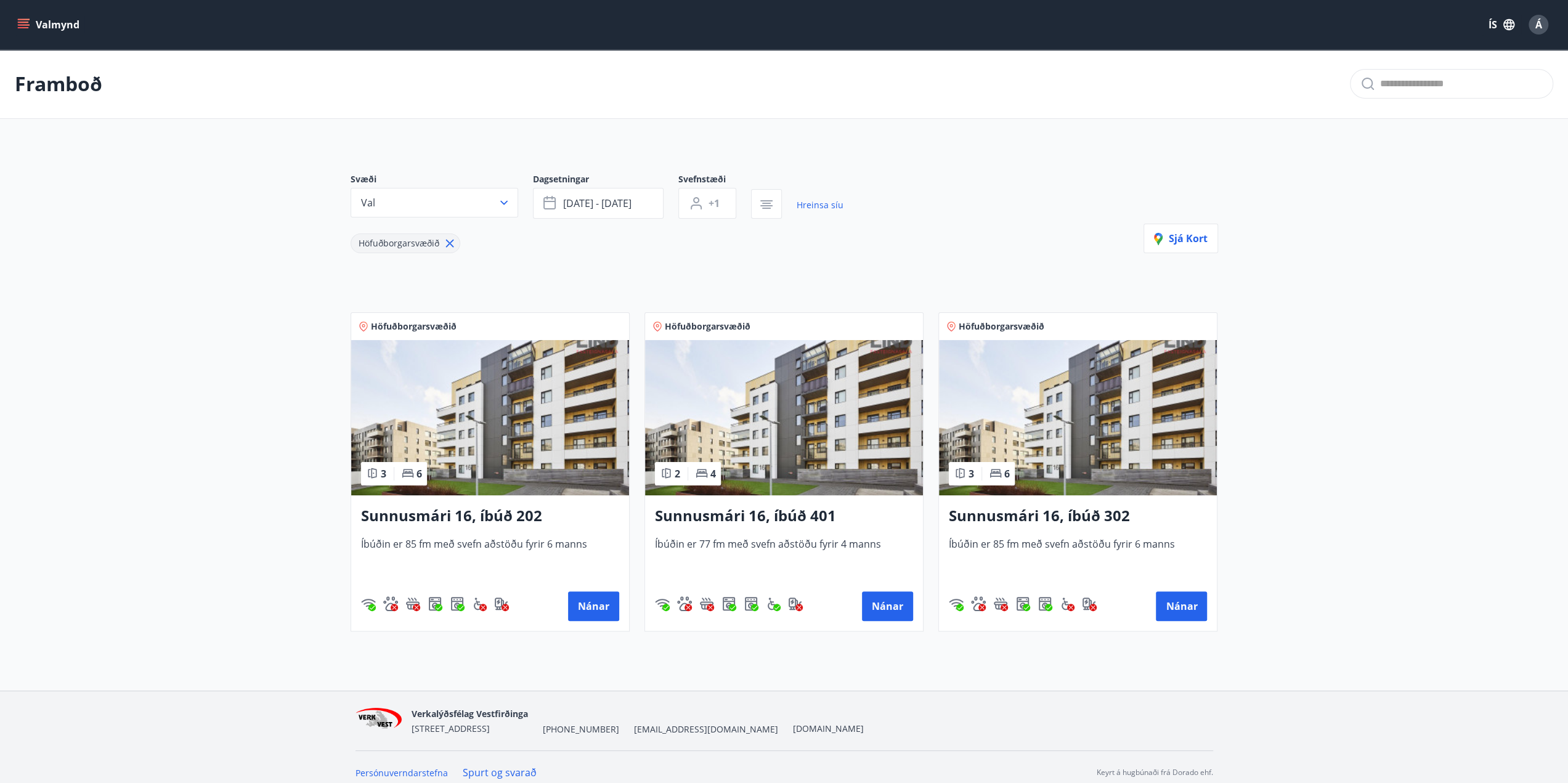
click at [61, 32] on button "Valmynd" at bounding box center [49, 25] width 70 height 22
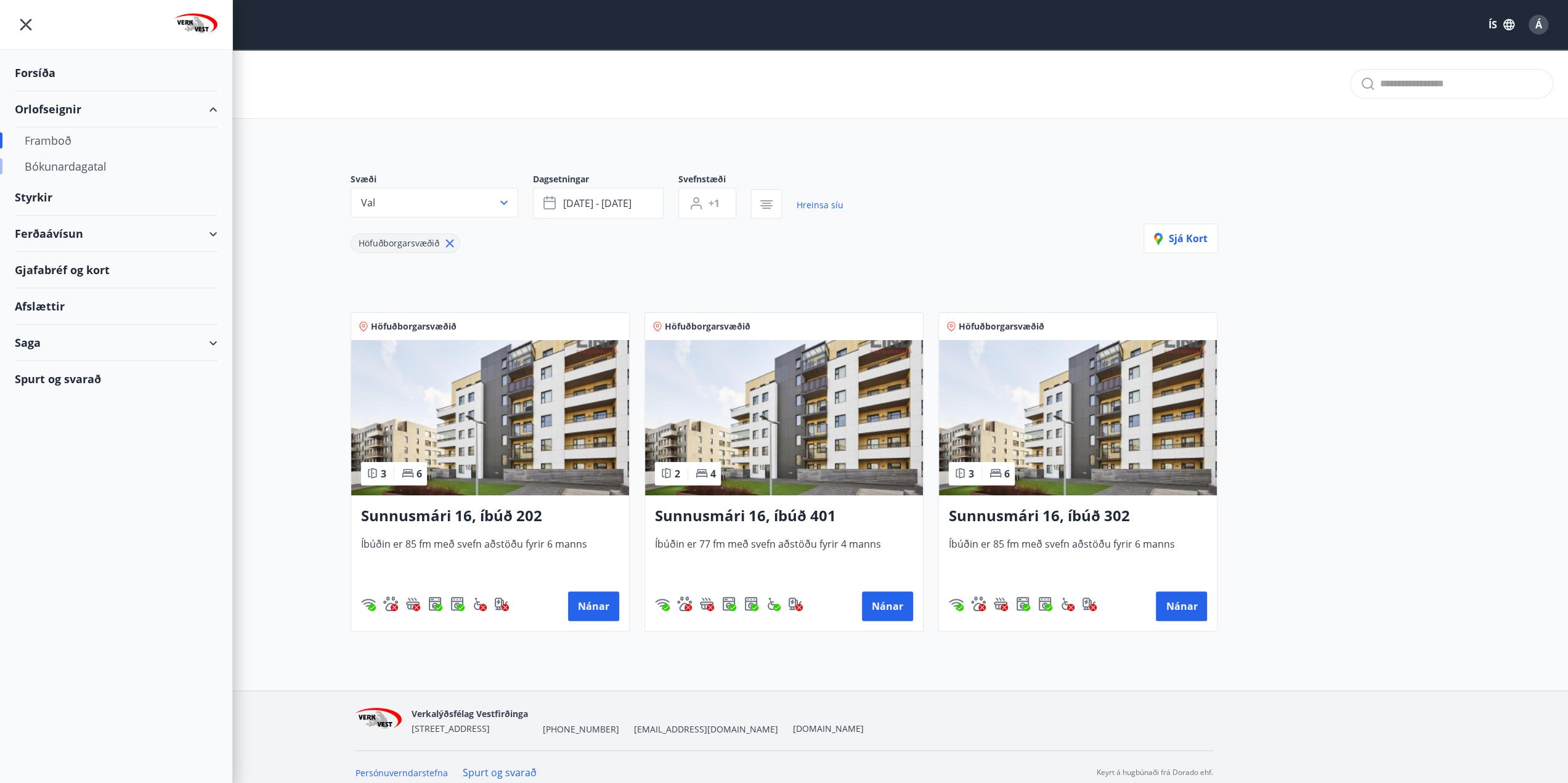
click at [81, 165] on div "Bókunardagatal" at bounding box center [116, 167] width 183 height 26
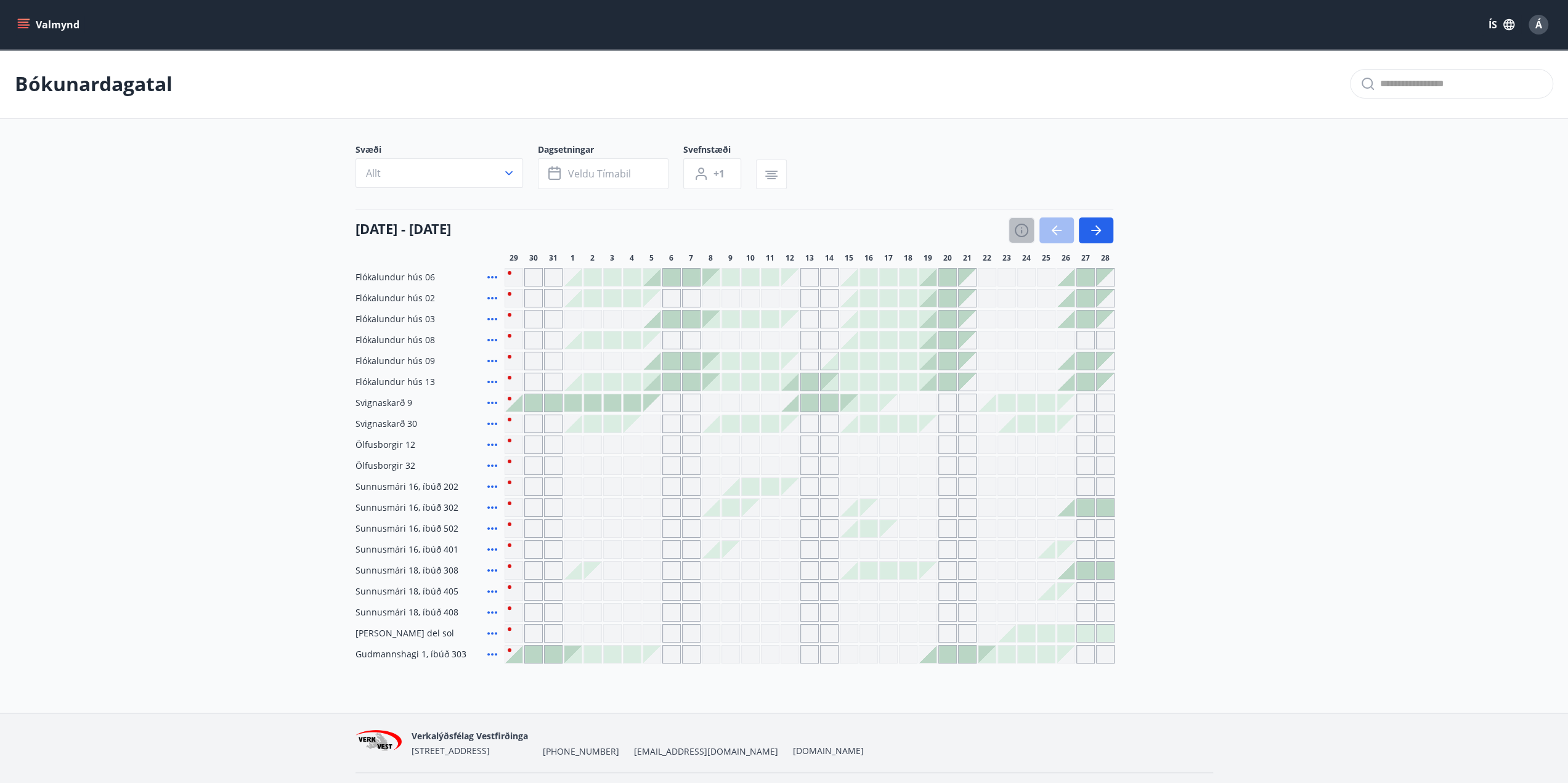
click at [1014, 223] on icon "button" at bounding box center [1022, 231] width 15 height 15
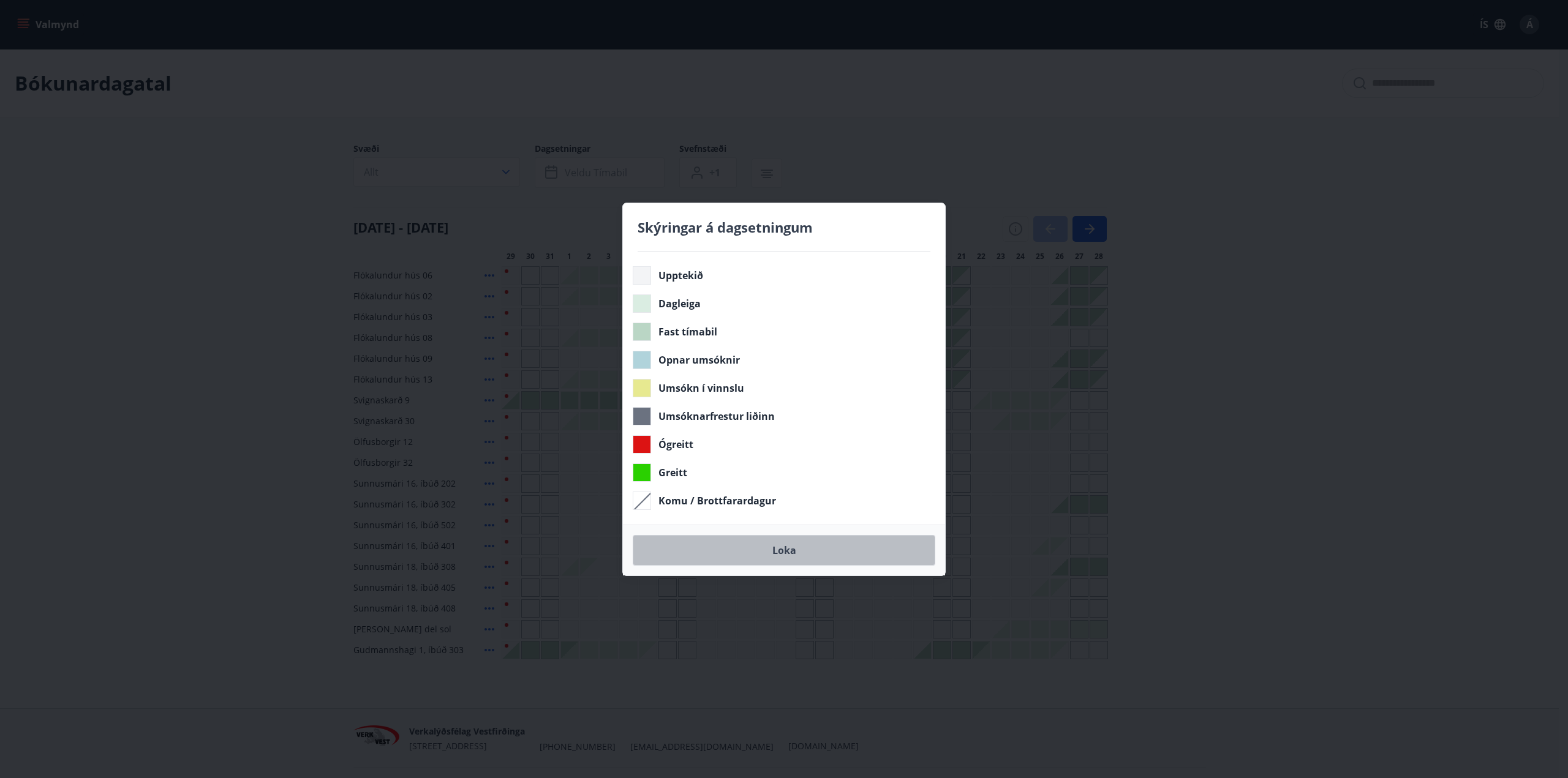
click at [786, 556] on button "Loka" at bounding box center [784, 550] width 303 height 31
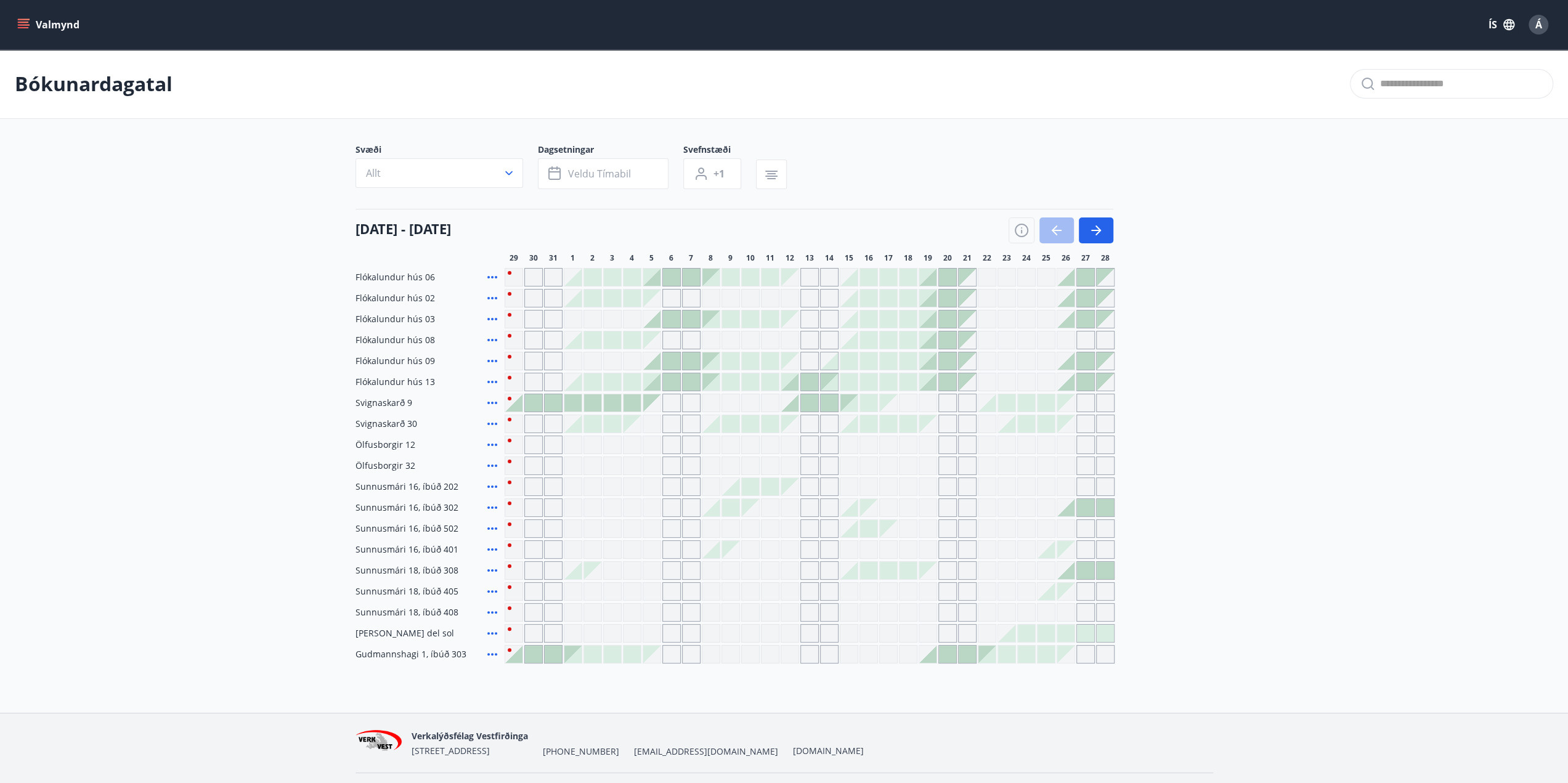
click at [33, 29] on button "Valmynd" at bounding box center [49, 25] width 70 height 22
